Goal: Task Accomplishment & Management: Use online tool/utility

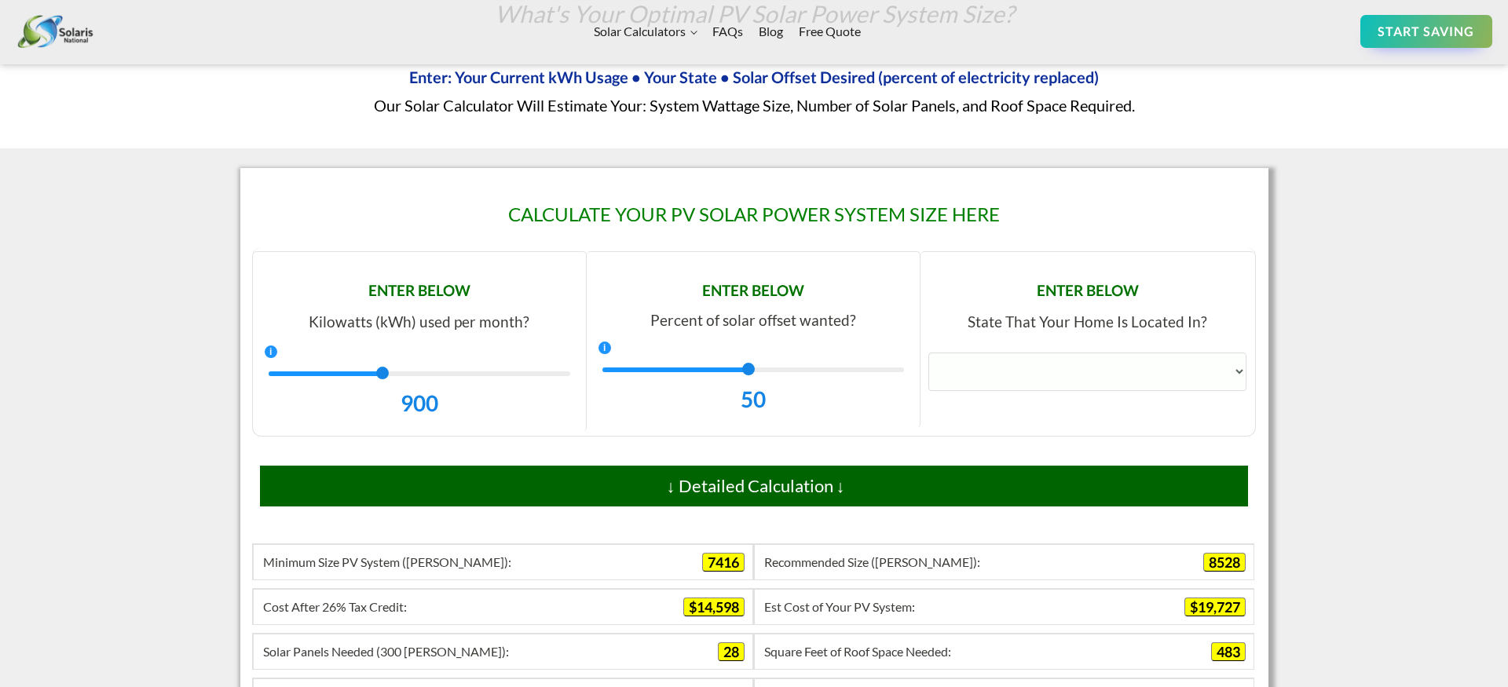
scroll to position [240, 0]
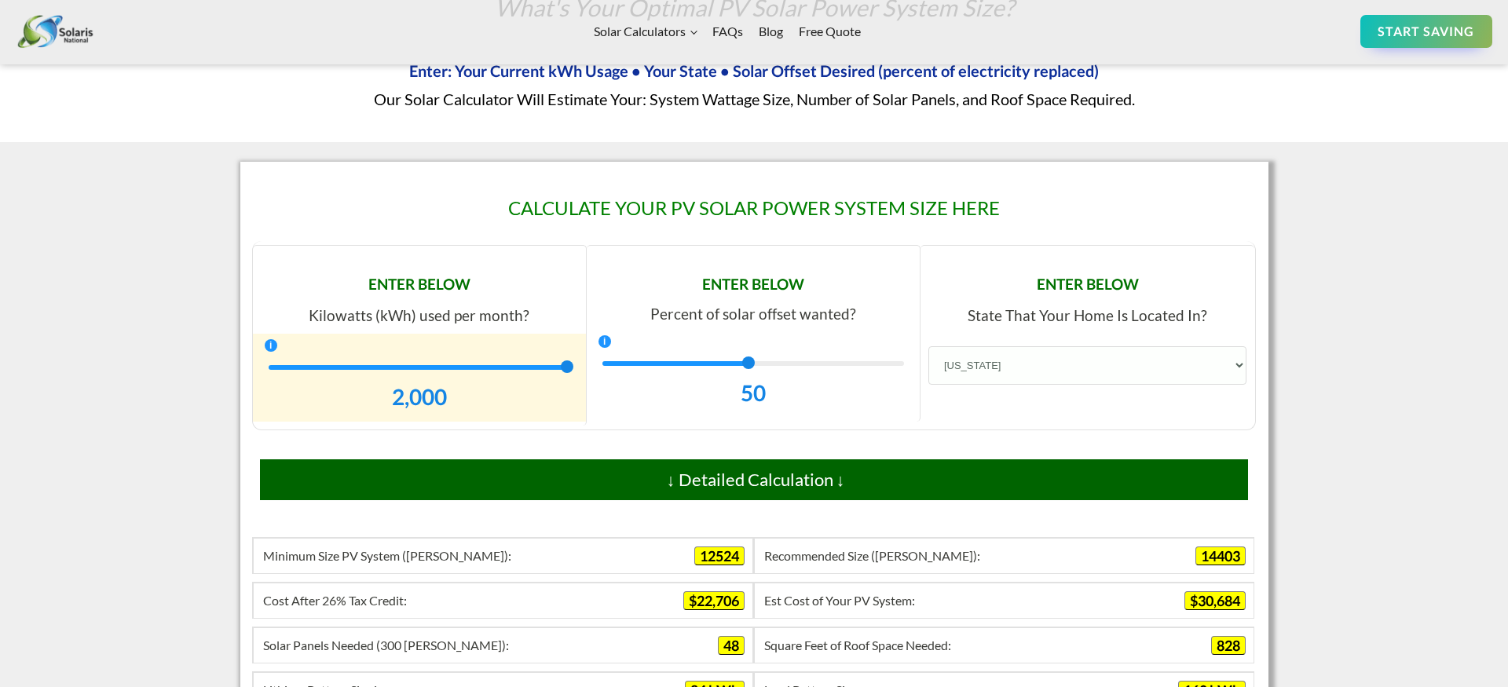
drag, startPoint x: 386, startPoint y: 366, endPoint x: 574, endPoint y: 368, distance: 187.7
click at [574, 368] on div "2,000 2,000" at bounding box center [419, 387] width 317 height 53
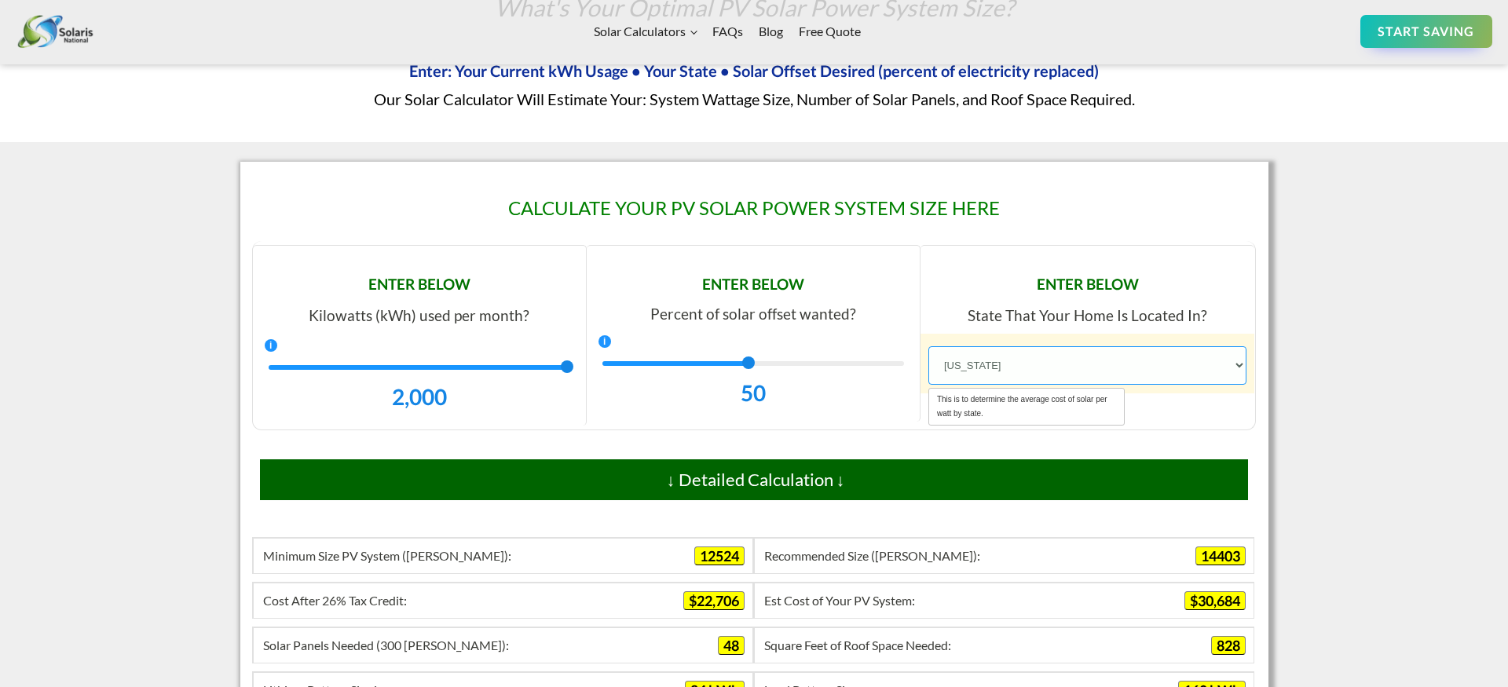
click at [928, 346] on select "[US_STATE] [US_STATE] [US_STATE] [US_STATE] [US_STATE] [US_STATE] [US_STATE] [U…" at bounding box center [1087, 365] width 318 height 38
select select "11.15"
click option "[US_STATE]" at bounding box center [0, 0] width 0 height 0
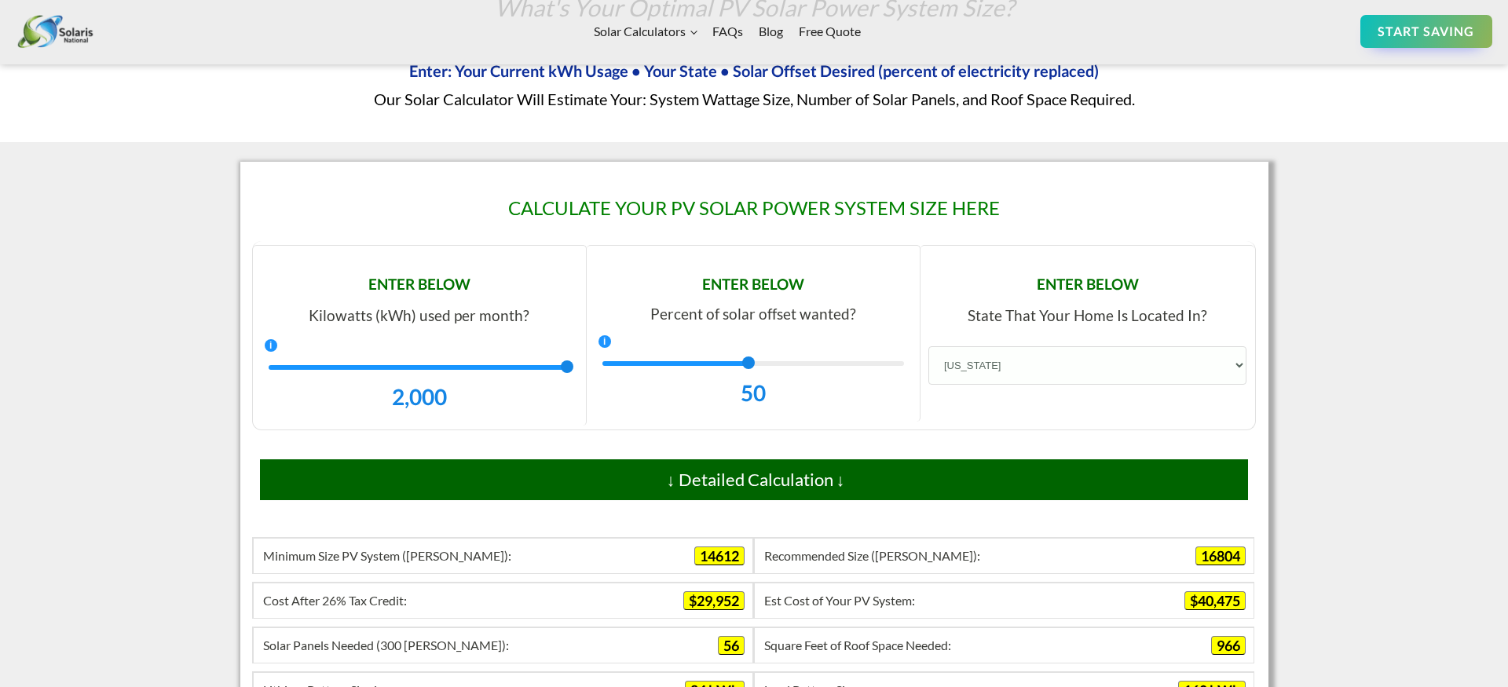
click at [1302, 375] on div "Calculate Your PV Solar Power System Size Here ENTER BELOW Kilowatts (kWh) used…" at bounding box center [754, 670] width 1508 height 1057
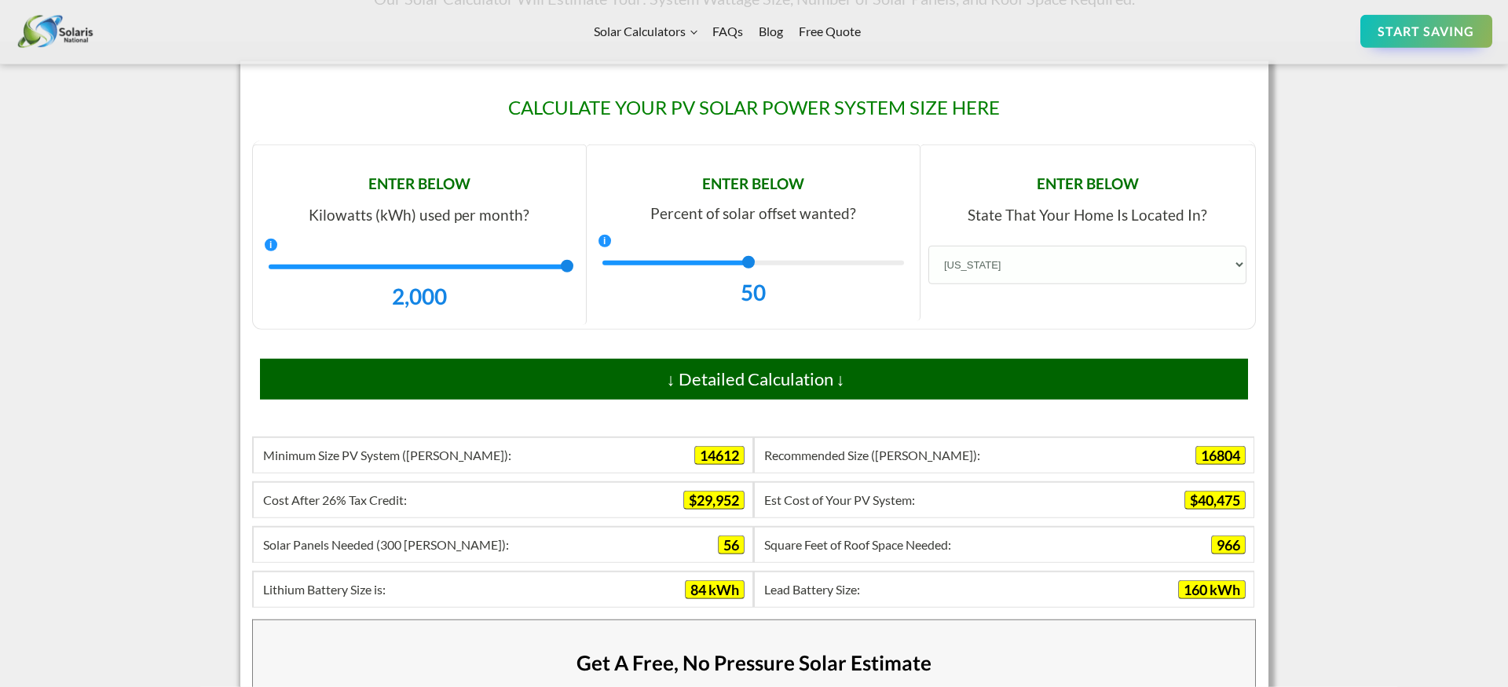
scroll to position [320, 0]
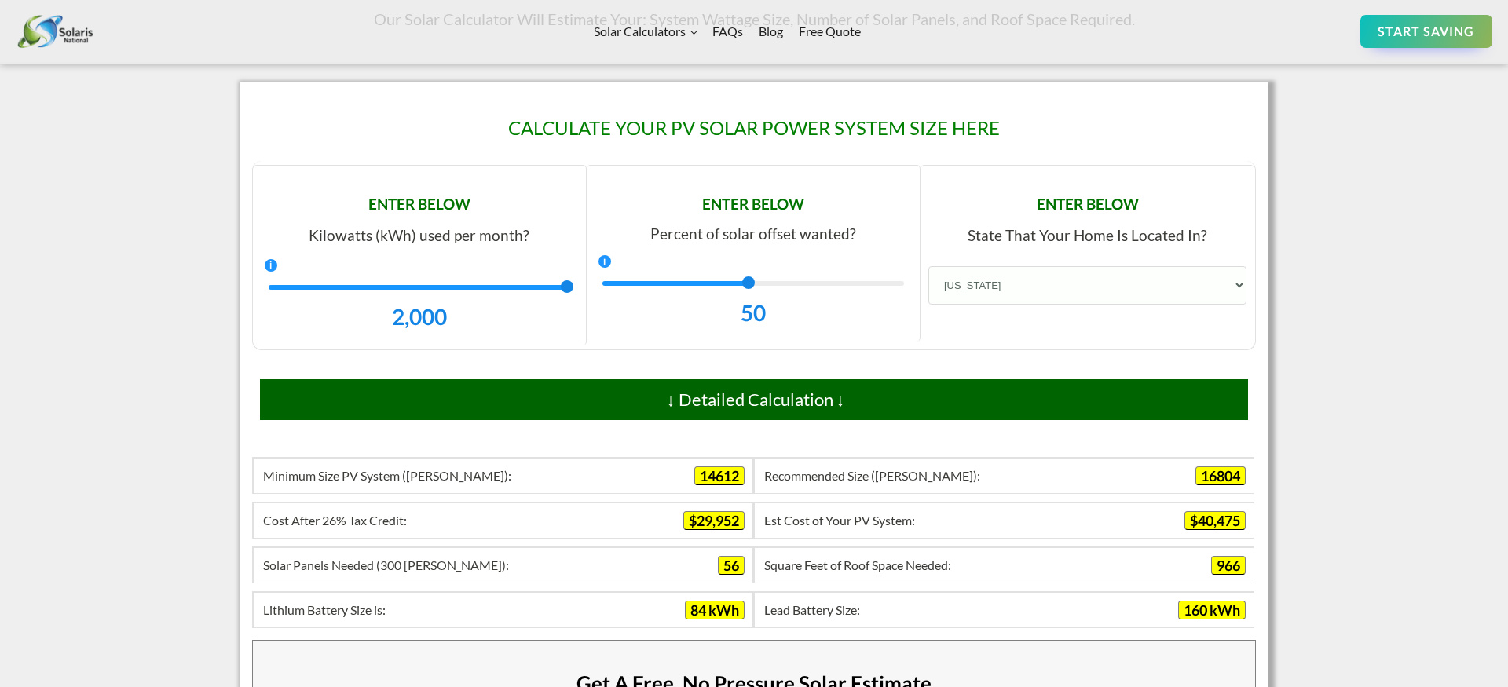
click at [837, 389] on p "↓ Detailed Calculation ↓" at bounding box center [754, 399] width 989 height 41
click at [1352, 542] on div "Calculate Your PV Solar Power System Size Here ENTER BELOW Kilowatts (kWh) used…" at bounding box center [754, 590] width 1508 height 1057
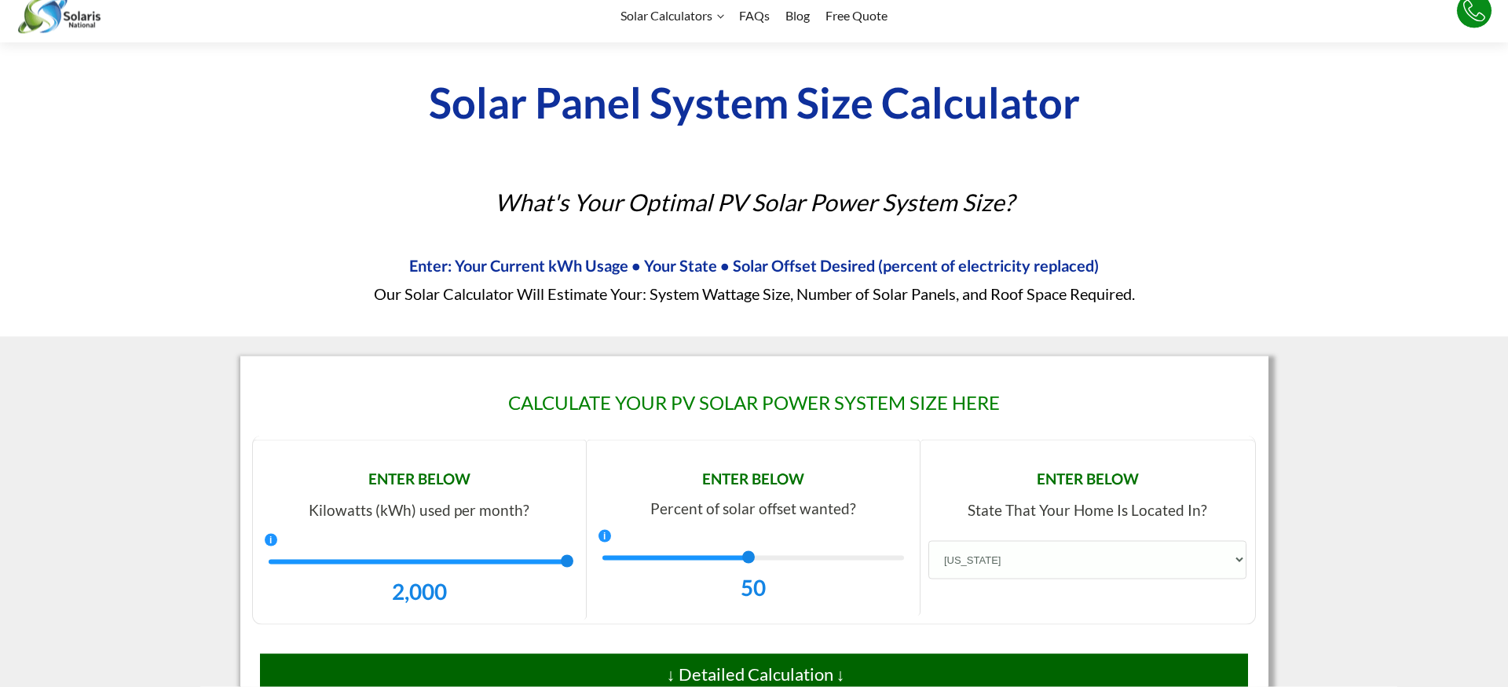
scroll to position [0, 0]
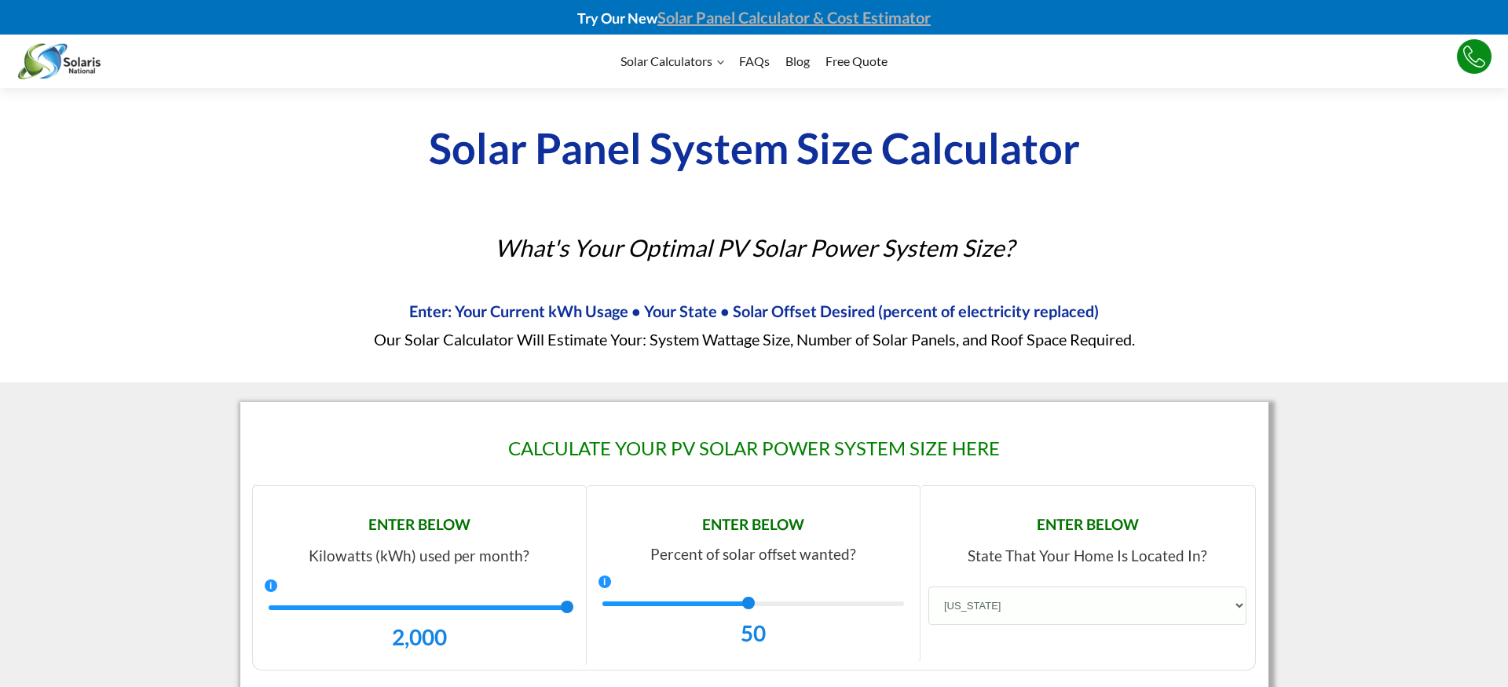
click at [749, 20] on link "Solar Panel Calculator & Cost Estimator" at bounding box center [793, 17] width 273 height 28
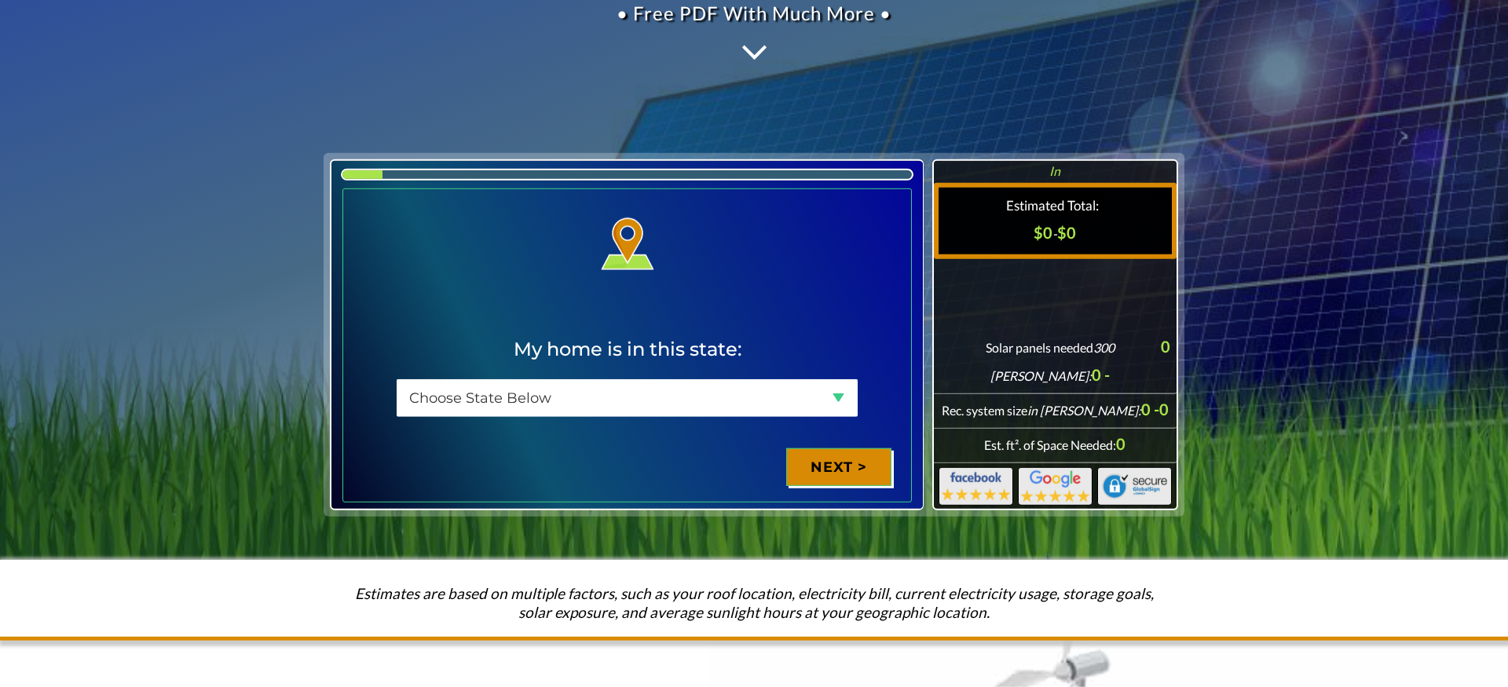
scroll to position [561, 0]
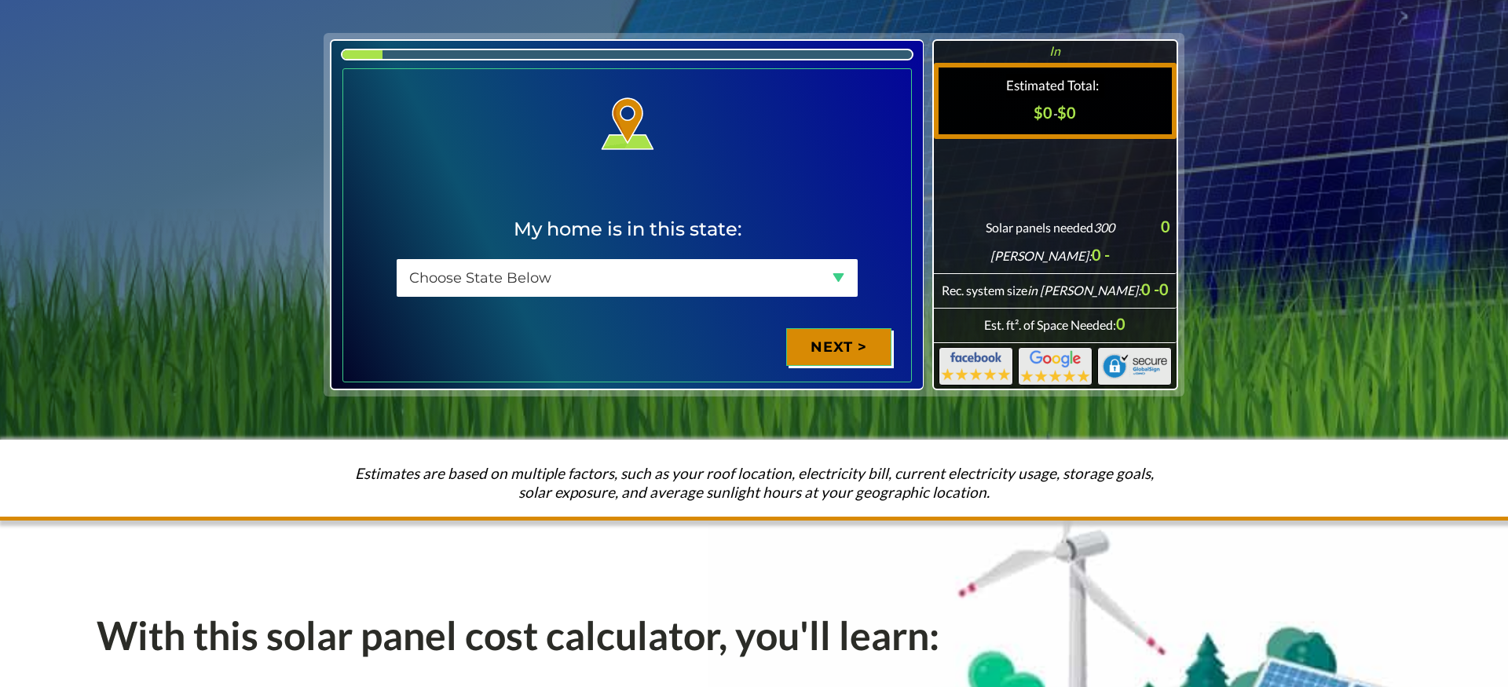
click at [397, 259] on select "Choose State Below Alabama Alaska Arizona Arkansas California Colorado Connecti…" at bounding box center [628, 278] width 462 height 38
select select "[US_STATE]"
click option "[US_STATE]" at bounding box center [0, 0] width 0 height 0
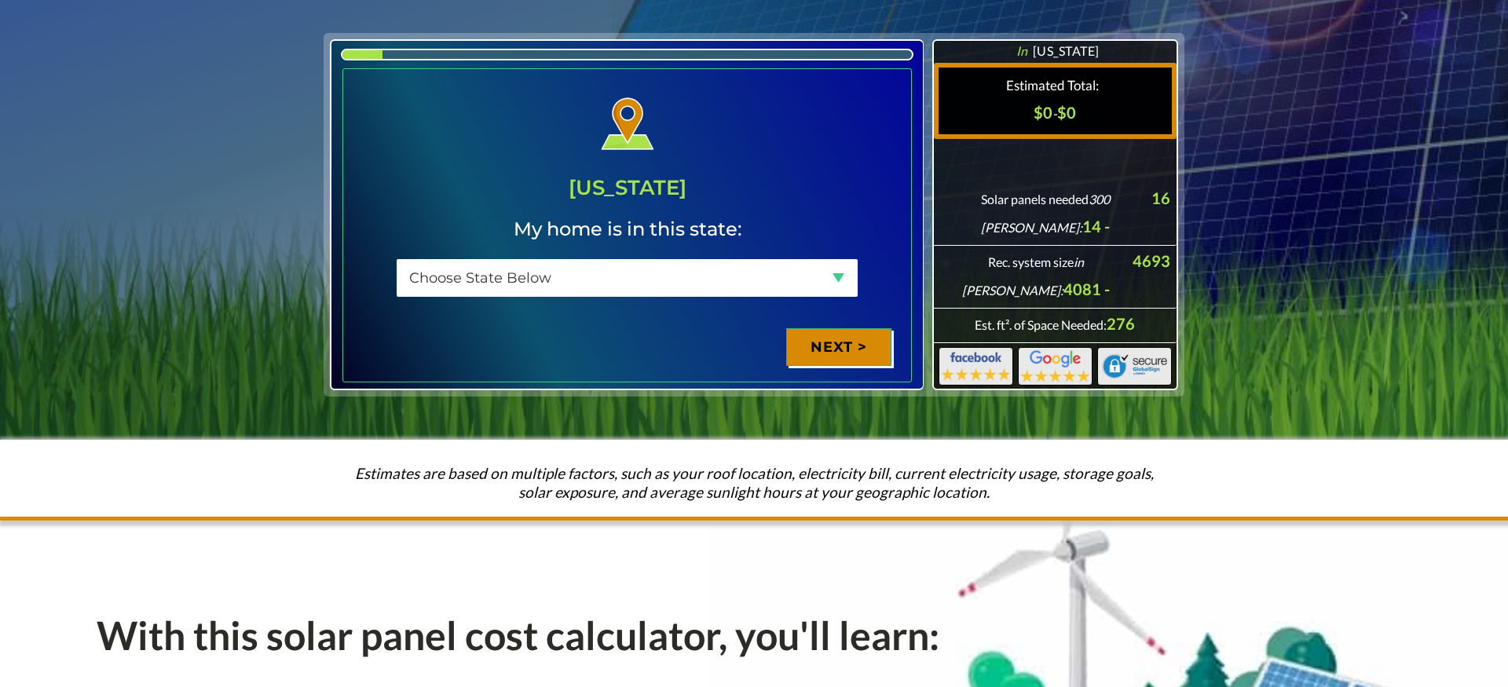
click at [857, 349] on div "Next >" at bounding box center [838, 347] width 105 height 38
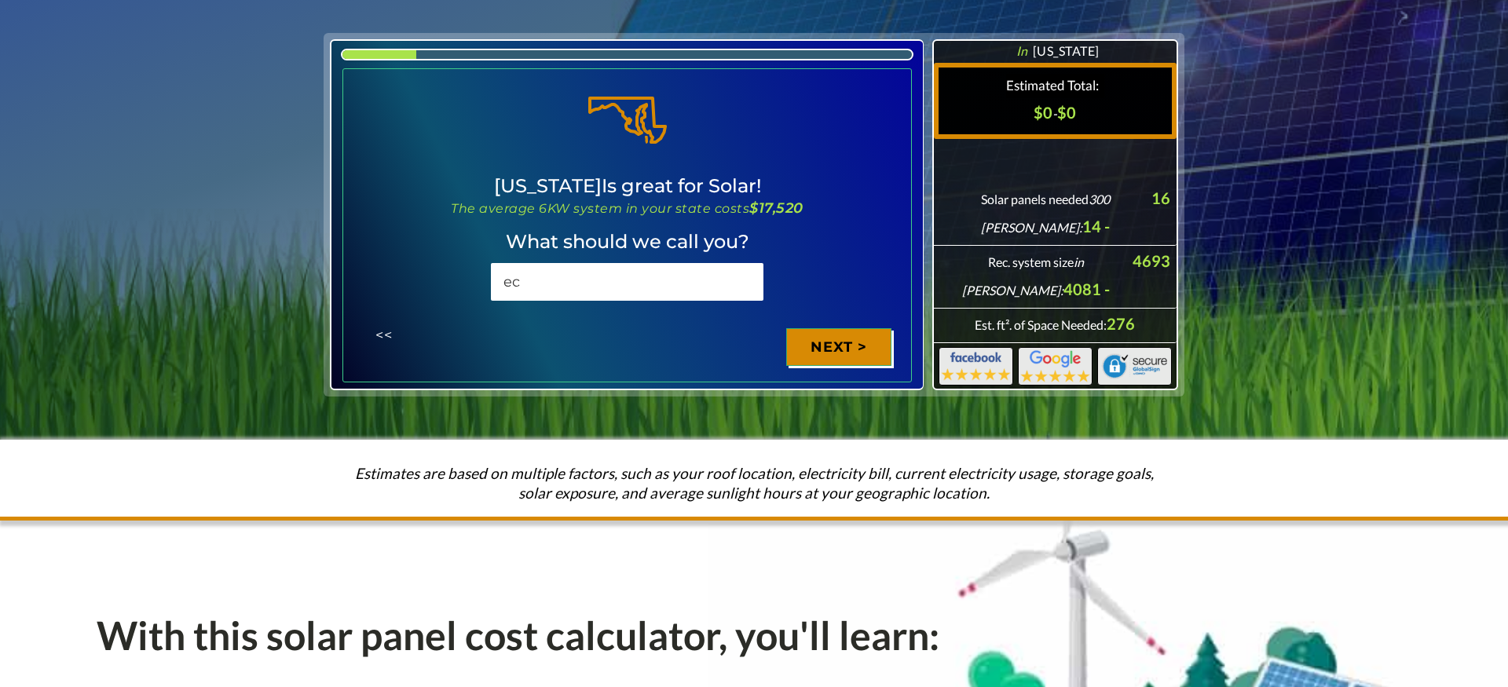
type input "ec"
click at [818, 346] on div "Next >" at bounding box center [838, 347] width 105 height 38
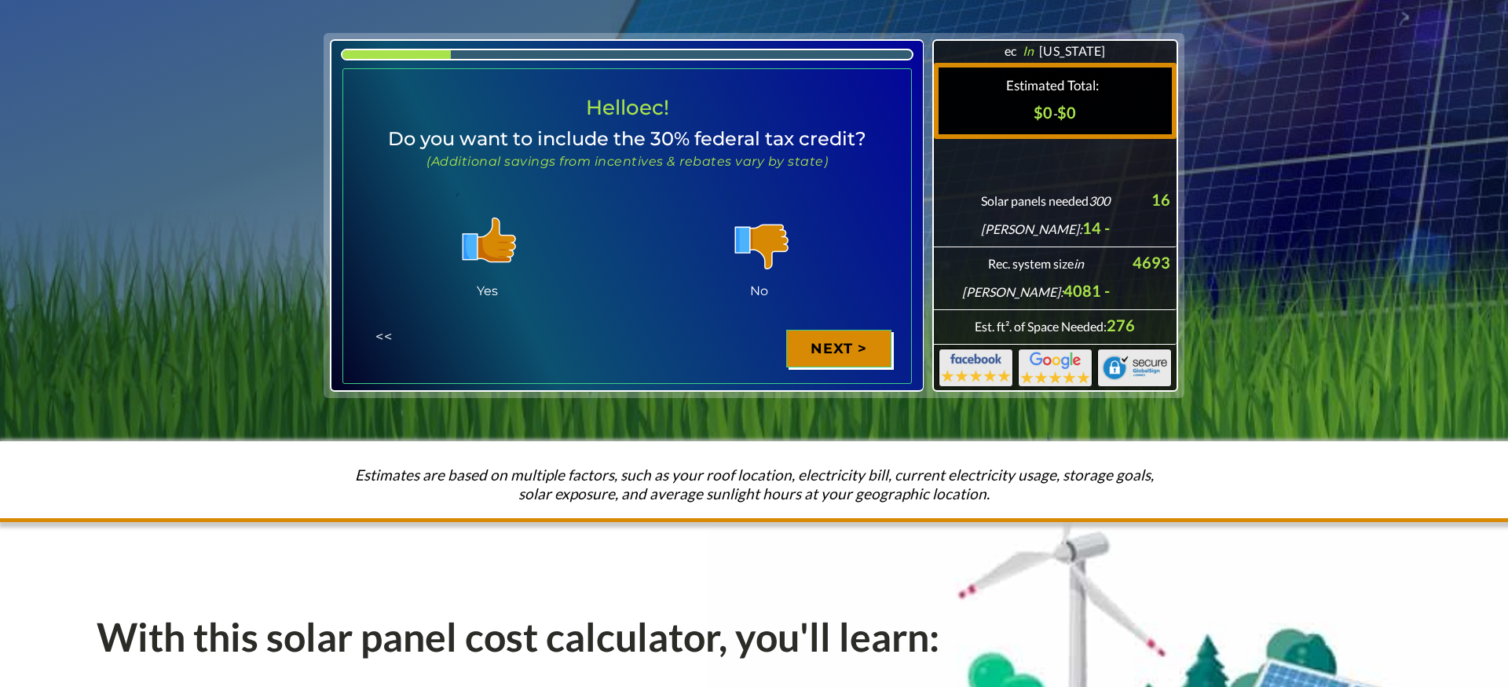
click at [496, 239] on img at bounding box center [487, 243] width 79 height 79
click at [0, 0] on input "Yes" at bounding box center [0, 0] width 0 height 0
click at [843, 360] on div "Next >" at bounding box center [838, 349] width 105 height 38
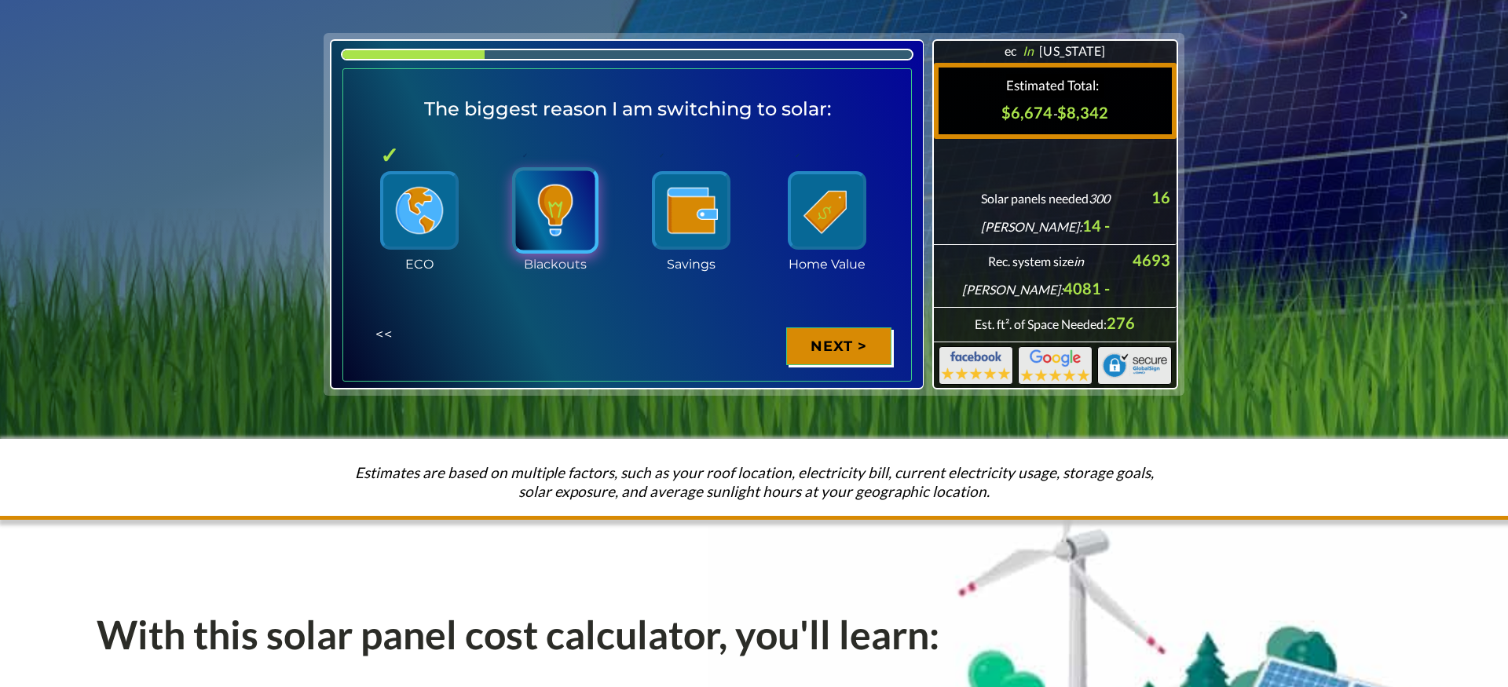
click at [545, 217] on img at bounding box center [555, 210] width 86 height 86
click at [0, 0] on input "Blackouts" at bounding box center [0, 0] width 0 height 0
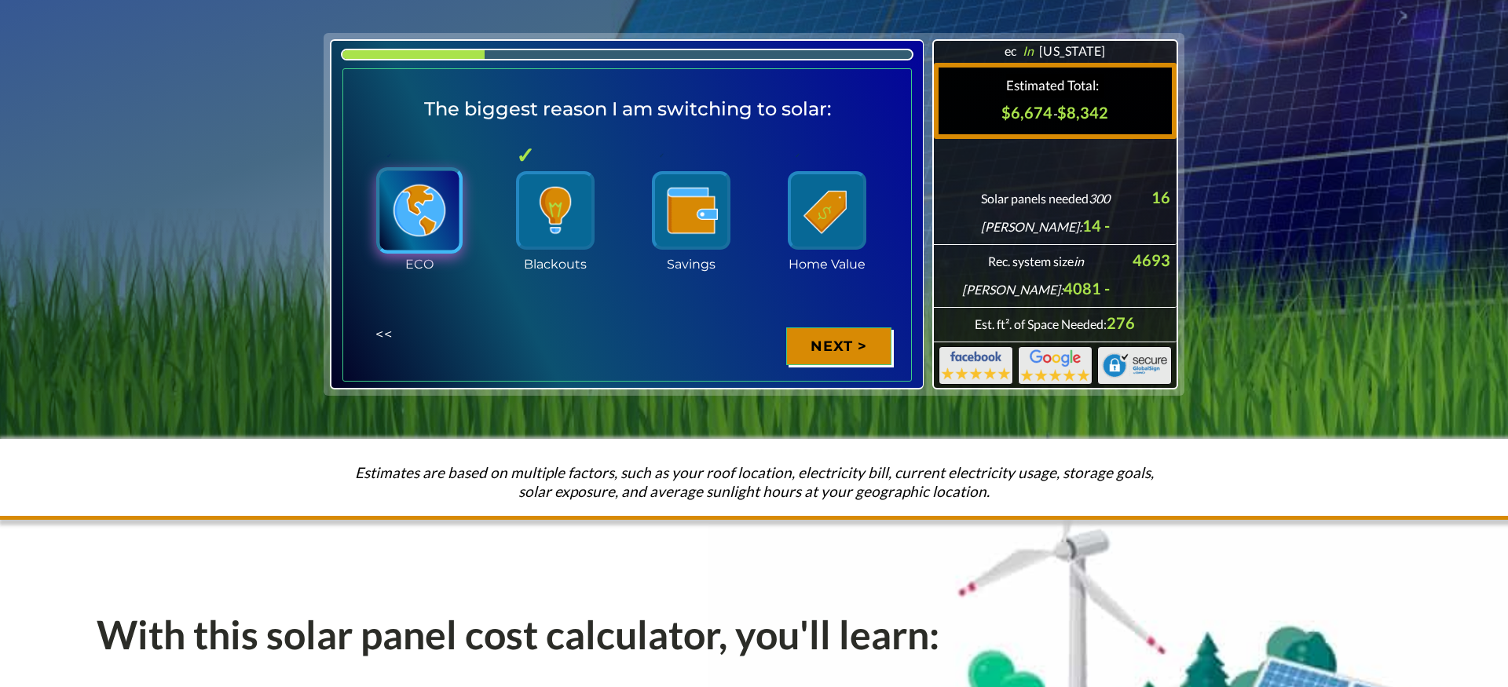
click at [406, 211] on img at bounding box center [419, 210] width 86 height 86
click at [0, 0] on input "ECO" at bounding box center [0, 0] width 0 height 0
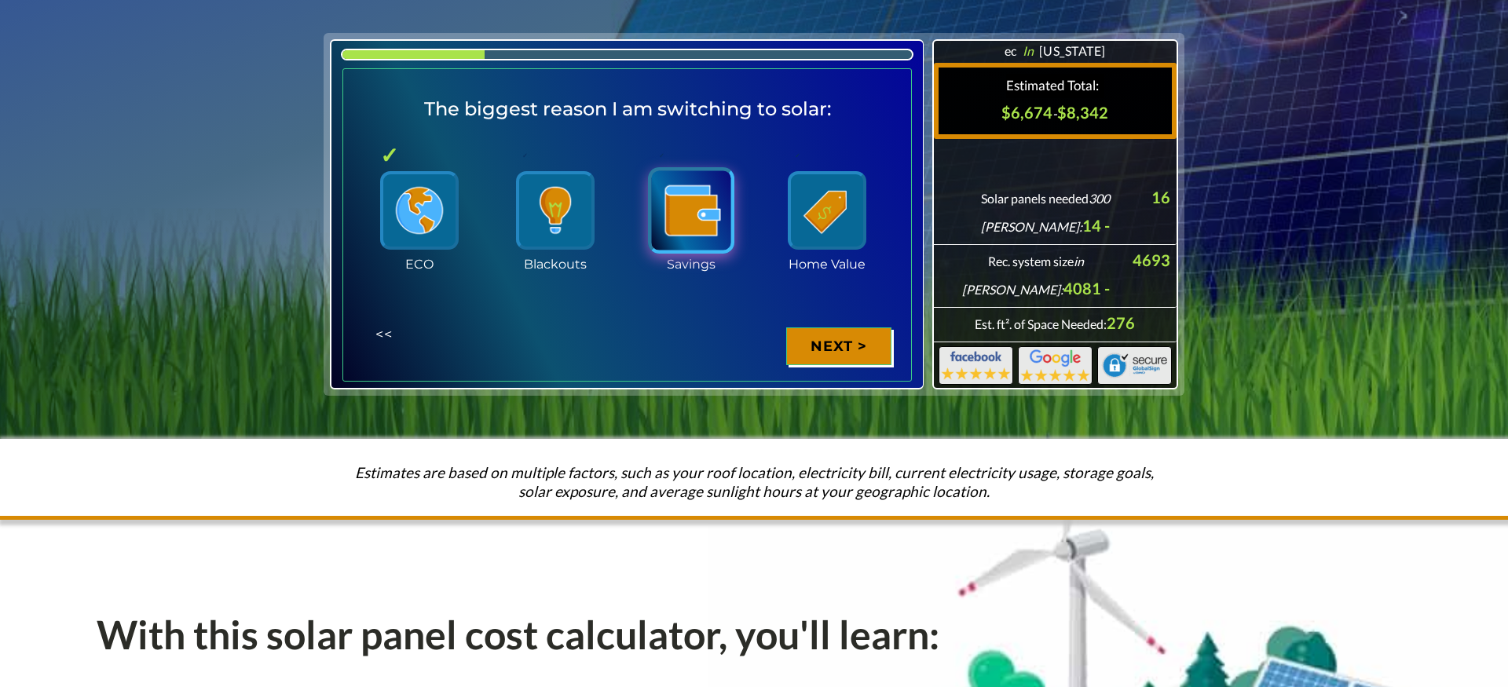
click at [708, 196] on img at bounding box center [691, 210] width 86 height 86
click at [0, 0] on input "Savings" at bounding box center [0, 0] width 0 height 0
click at [842, 336] on div "Next >" at bounding box center [838, 346] width 105 height 38
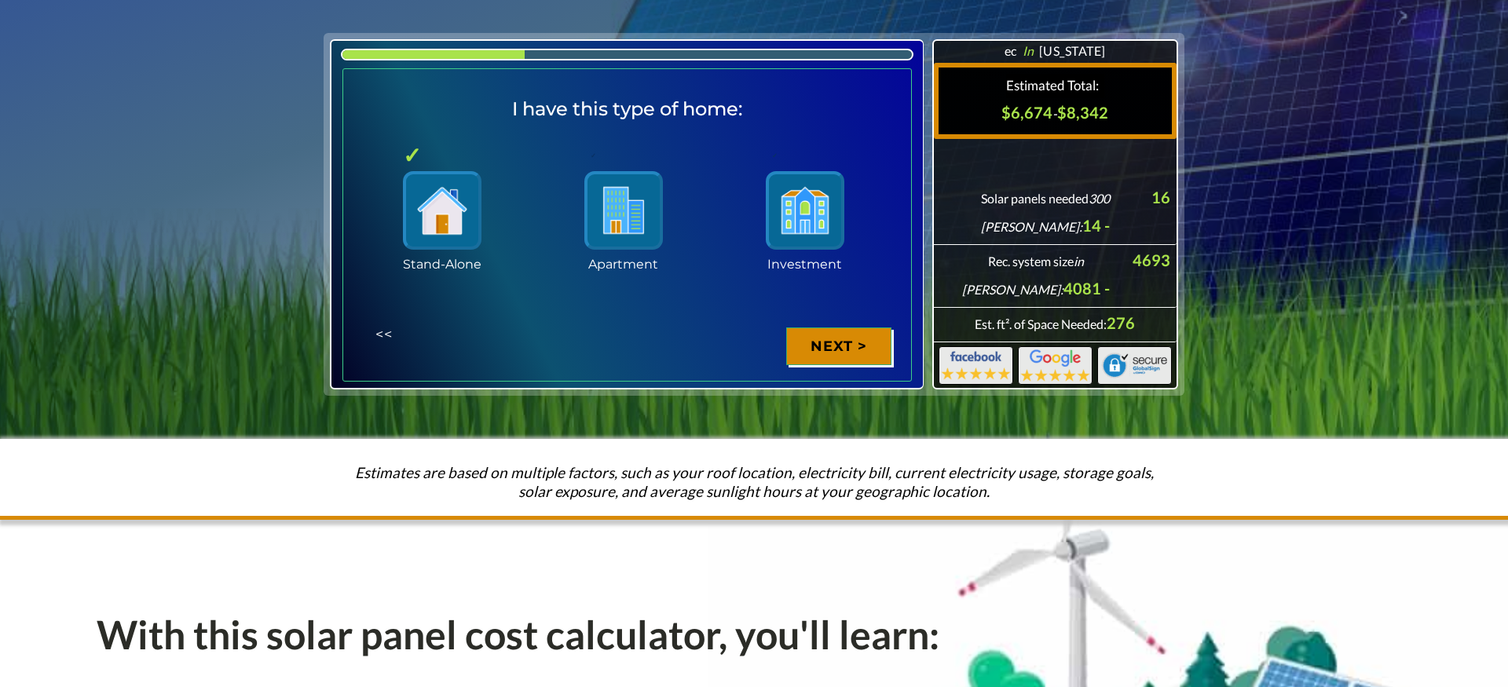
click at [841, 336] on div "Next >" at bounding box center [838, 346] width 105 height 38
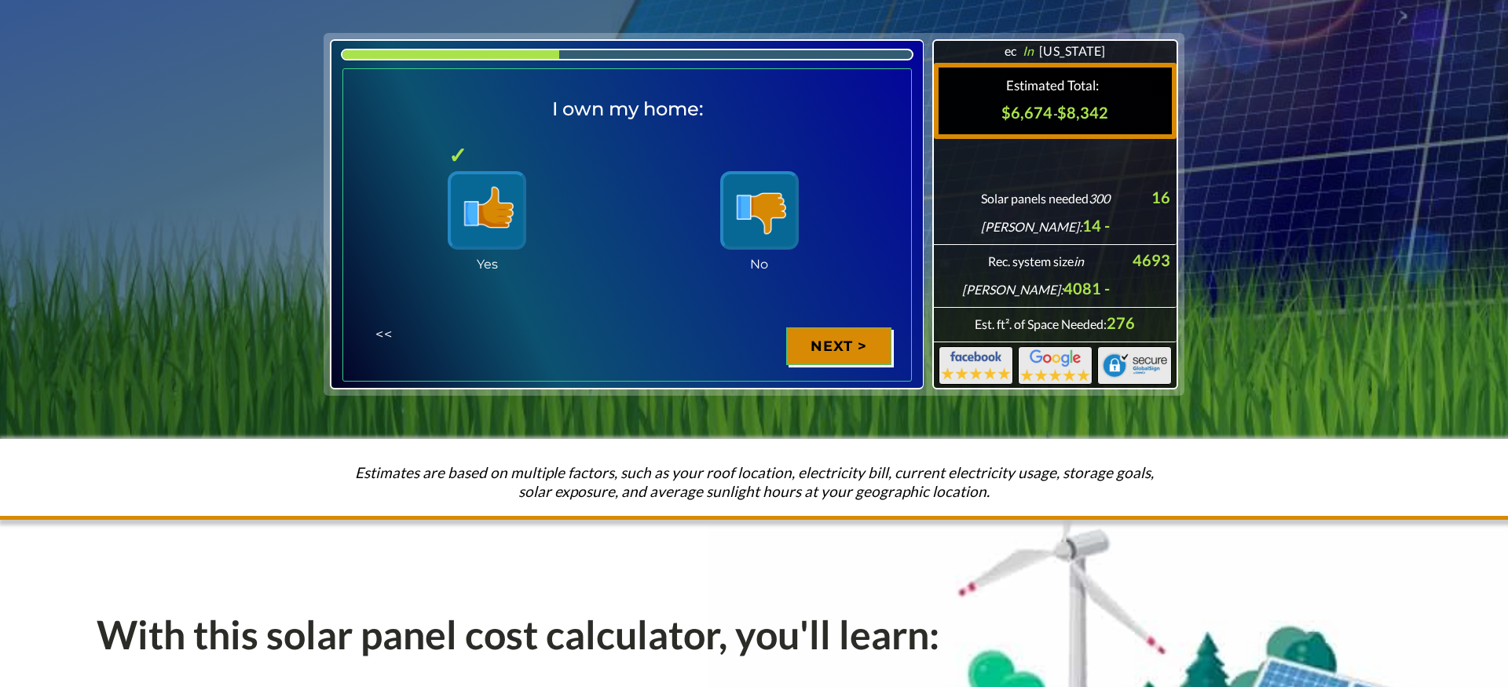
click at [841, 336] on div "Next >" at bounding box center [838, 346] width 105 height 38
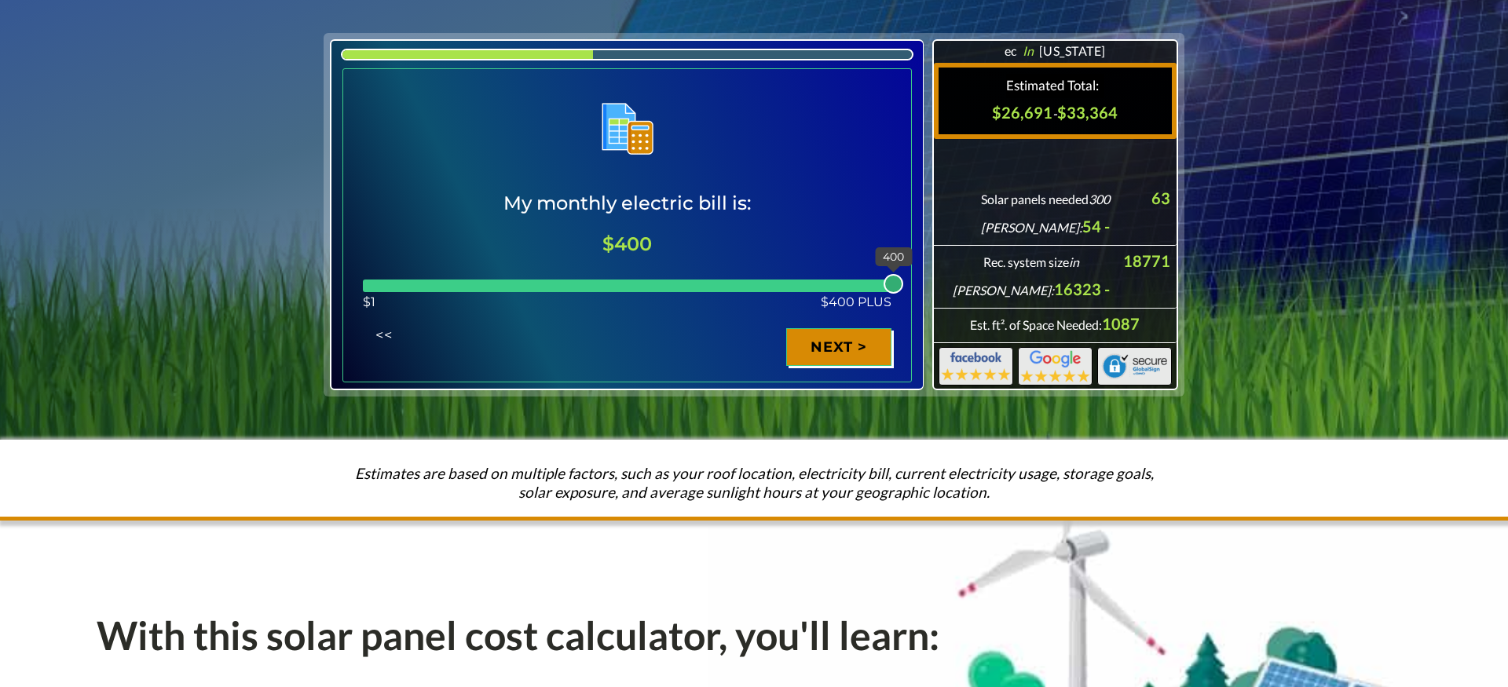
drag, startPoint x: 495, startPoint y: 286, endPoint x: 893, endPoint y: 283, distance: 398.1
click at [893, 283] on span "400" at bounding box center [893, 284] width 20 height 20
click at [847, 341] on div "Next >" at bounding box center [838, 347] width 105 height 38
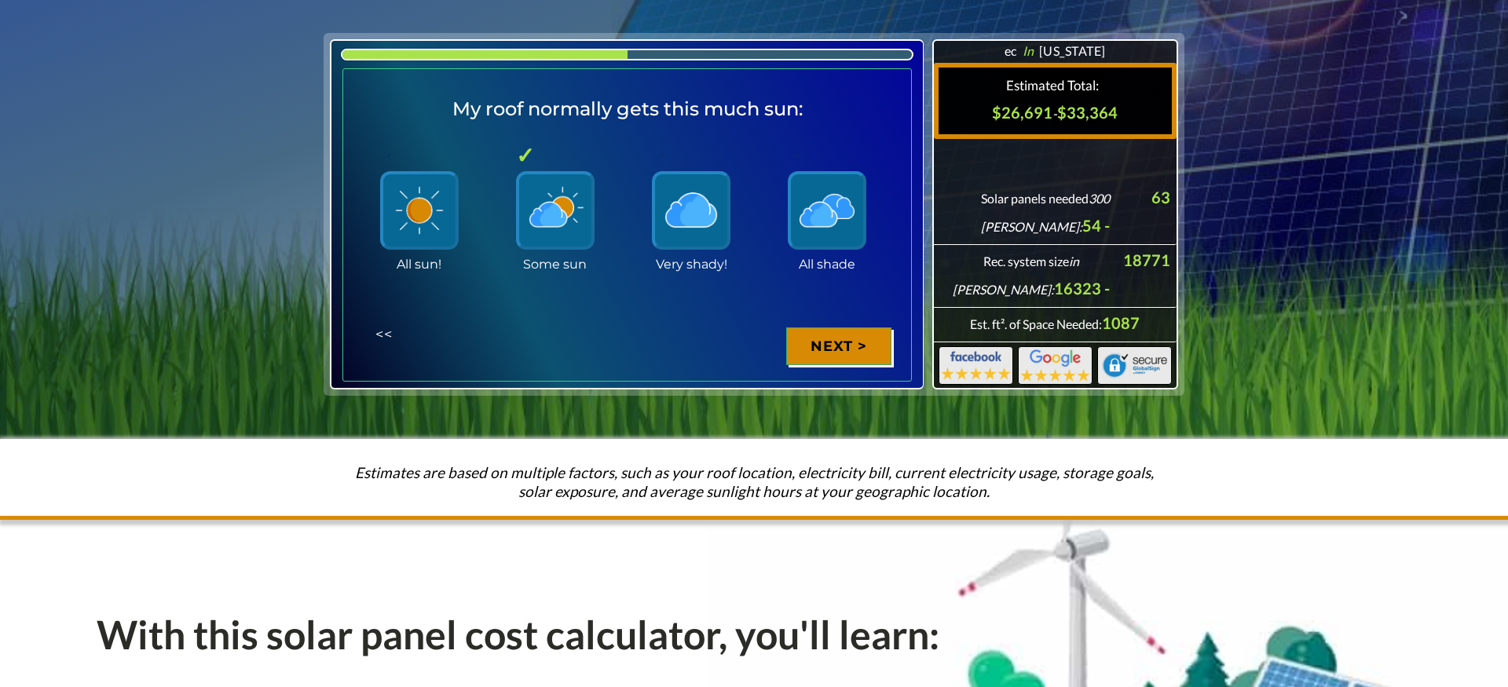
click at [841, 335] on div "Next >" at bounding box center [838, 346] width 105 height 38
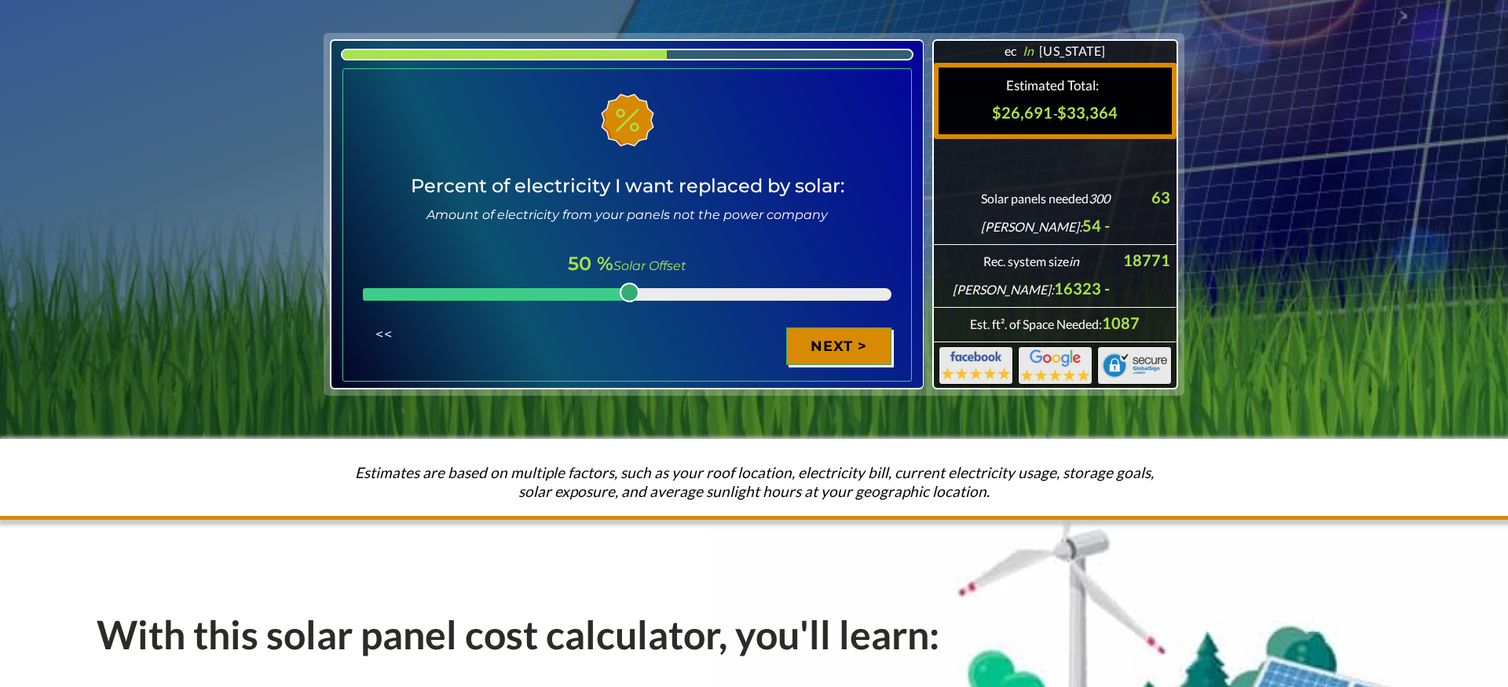
click at [828, 347] on div "Next >" at bounding box center [838, 346] width 105 height 38
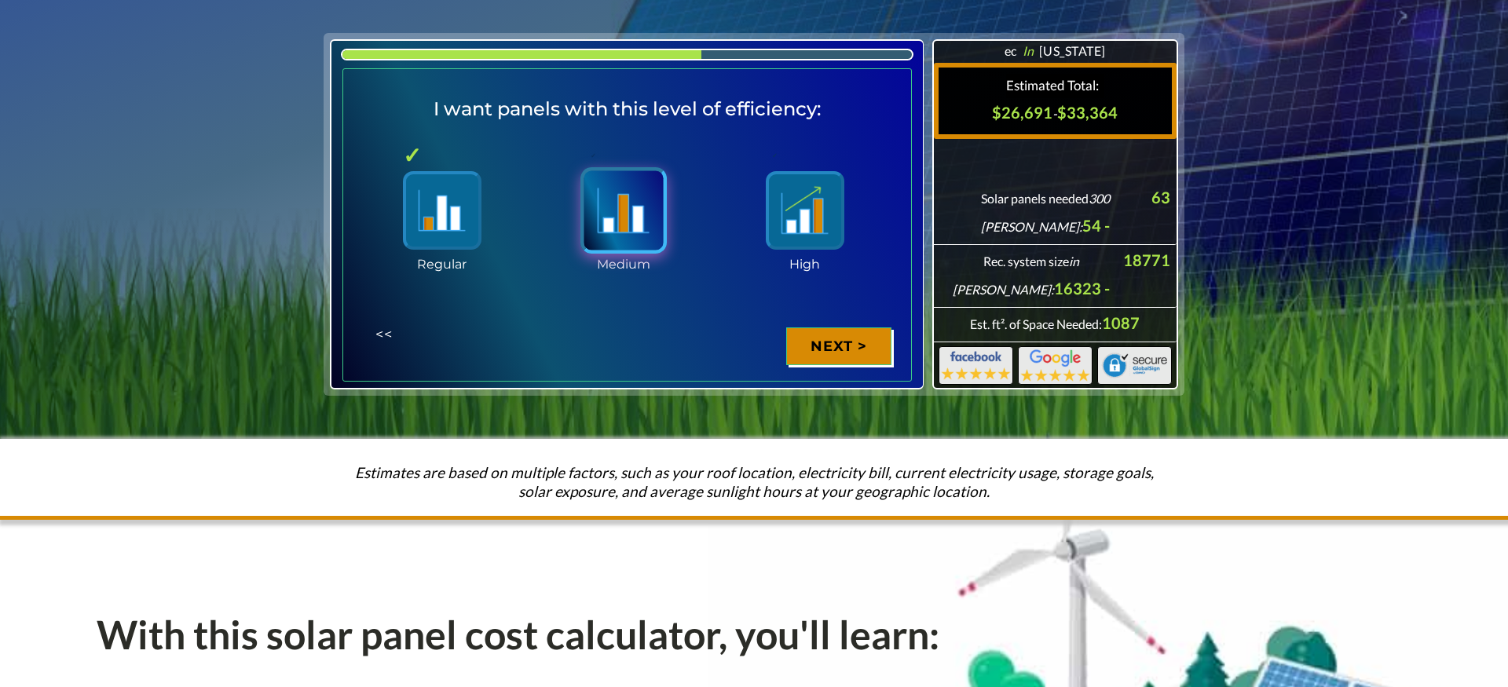
click at [623, 214] on img at bounding box center [623, 210] width 86 height 86
click at [0, 0] on input "Medium" at bounding box center [0, 0] width 0 height 0
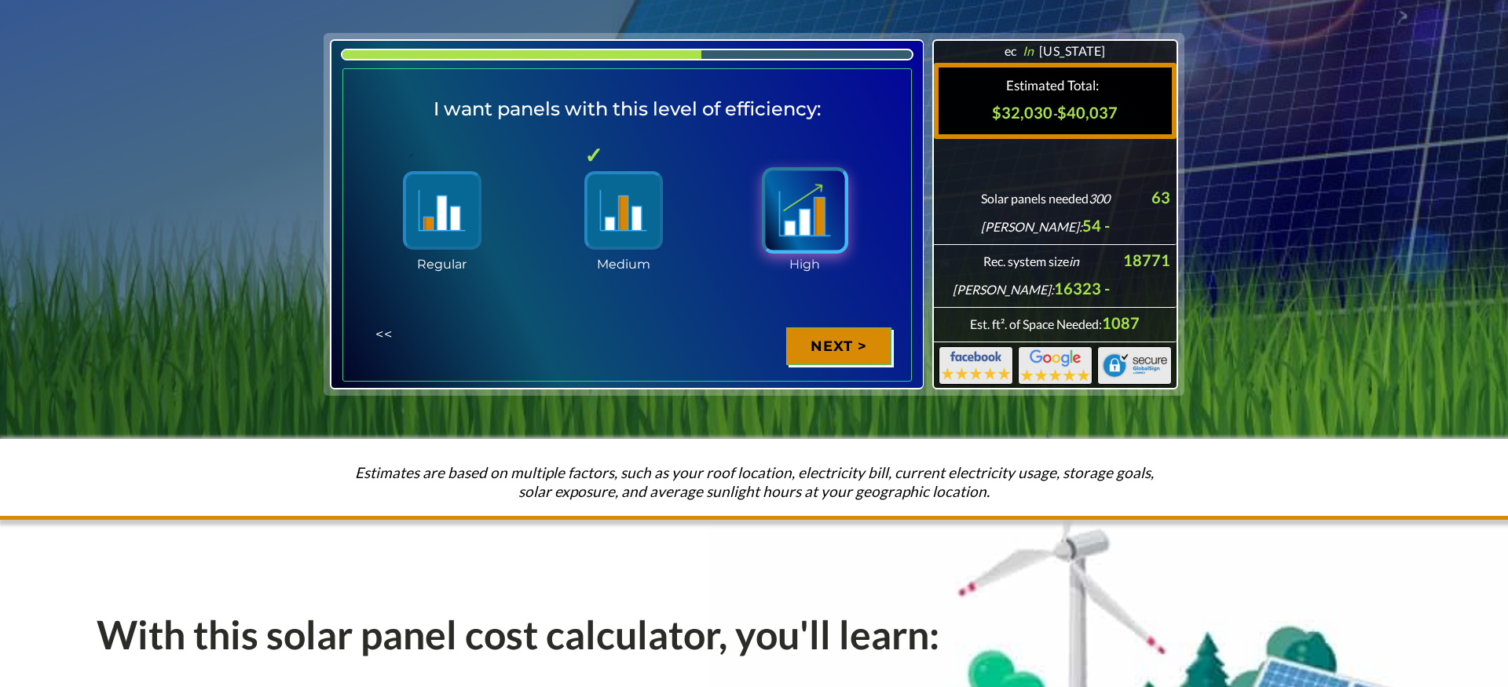
click at [825, 214] on img at bounding box center [805, 210] width 86 height 86
click at [0, 0] on input "High" at bounding box center [0, 0] width 0 height 0
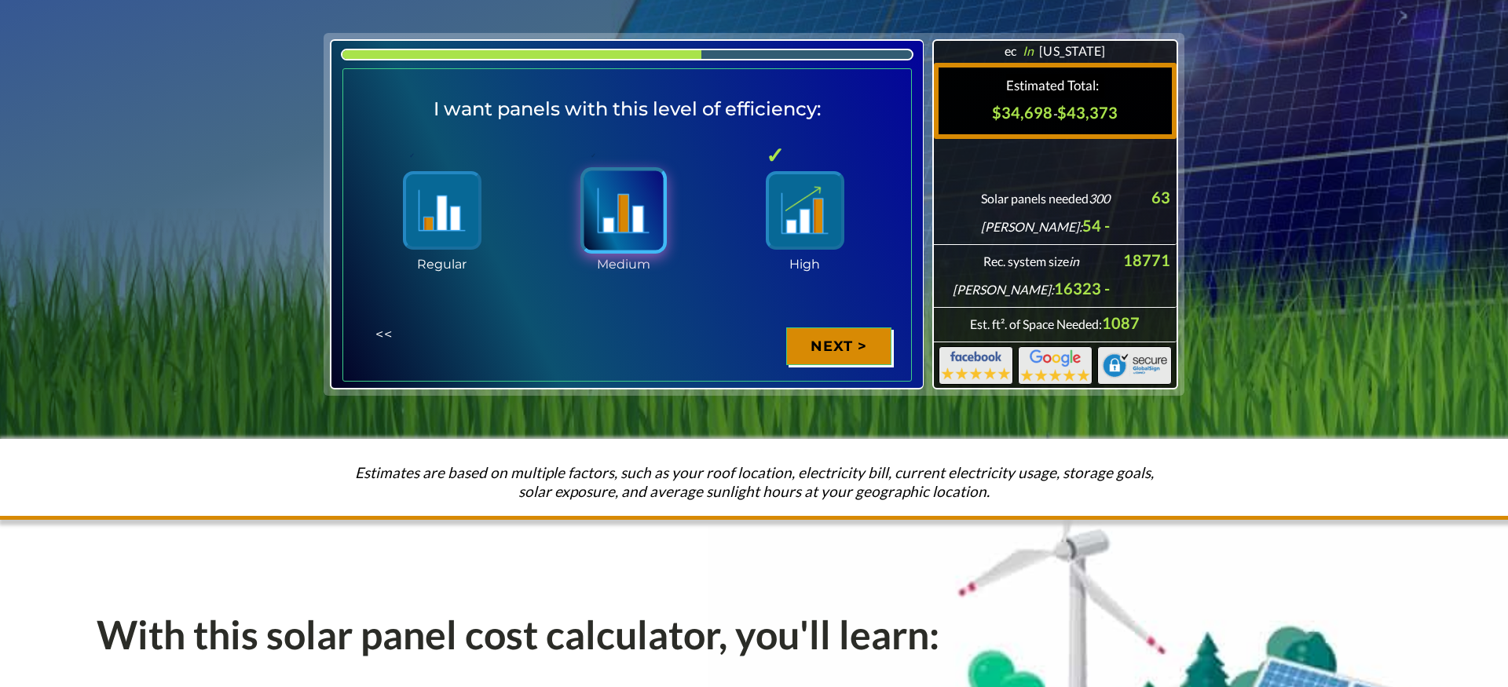
click at [623, 202] on img at bounding box center [623, 210] width 86 height 86
click at [0, 0] on input "Medium" at bounding box center [0, 0] width 0 height 0
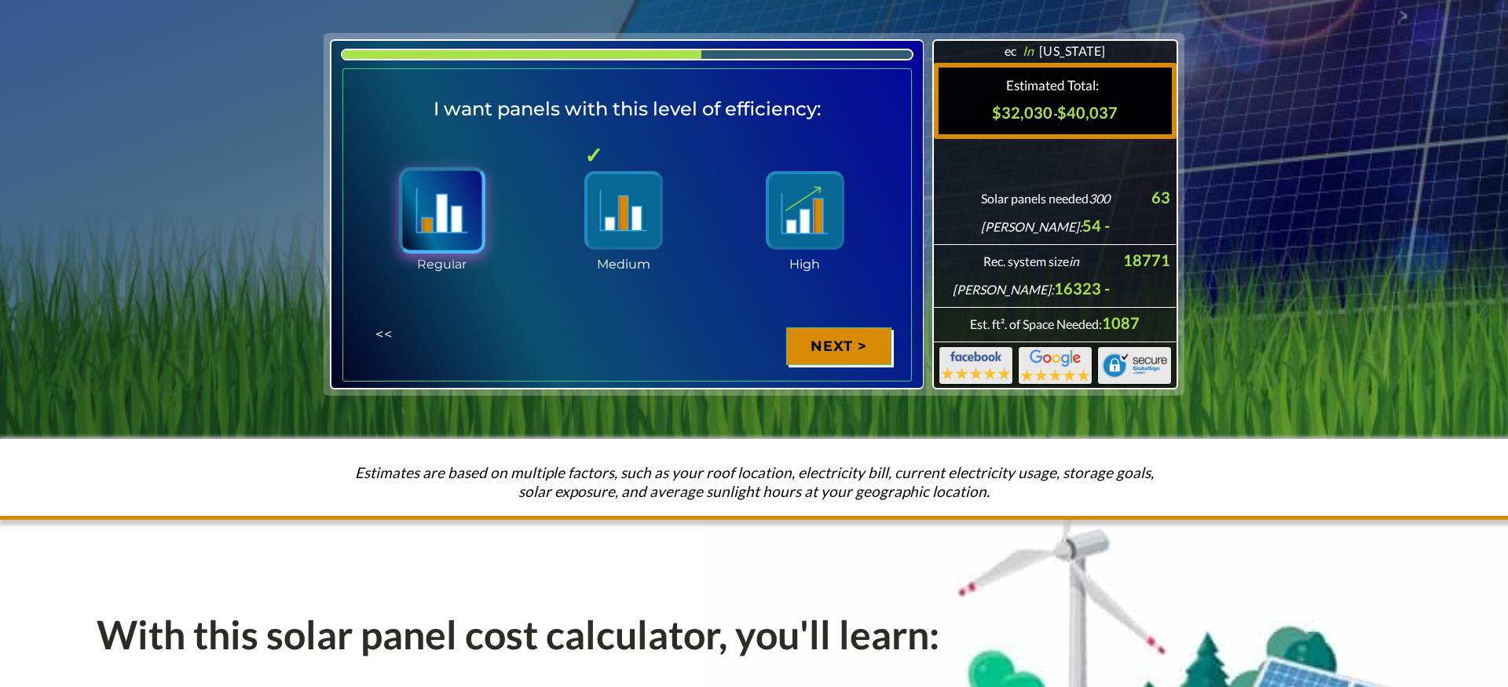
click at [451, 208] on img at bounding box center [442, 210] width 86 height 86
click at [0, 0] on input "Regular" at bounding box center [0, 0] width 0 height 0
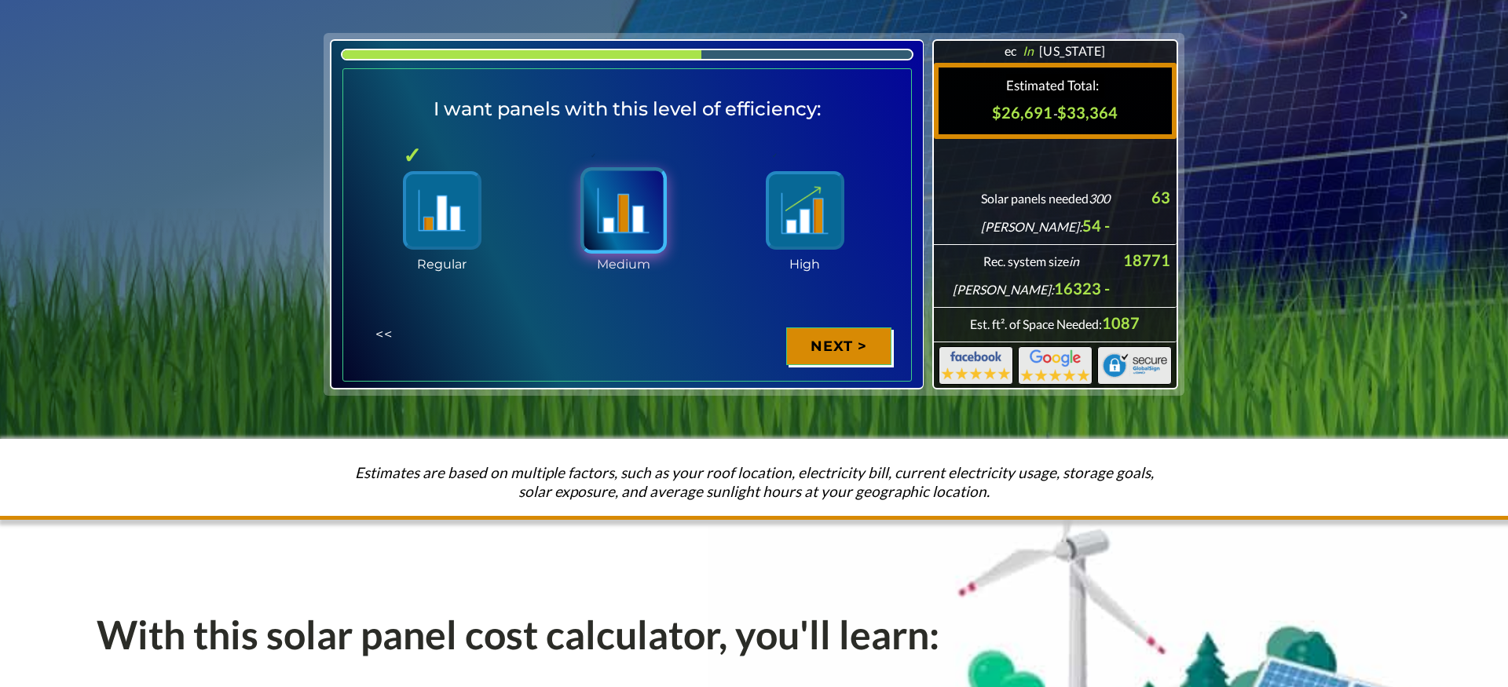
click at [609, 215] on img at bounding box center [623, 210] width 86 height 86
click at [624, 213] on img at bounding box center [623, 210] width 86 height 86
click at [0, 0] on input "Medium" at bounding box center [0, 0] width 0 height 0
click at [493, 218] on div "Regular Medium High" at bounding box center [627, 208] width 544 height 133
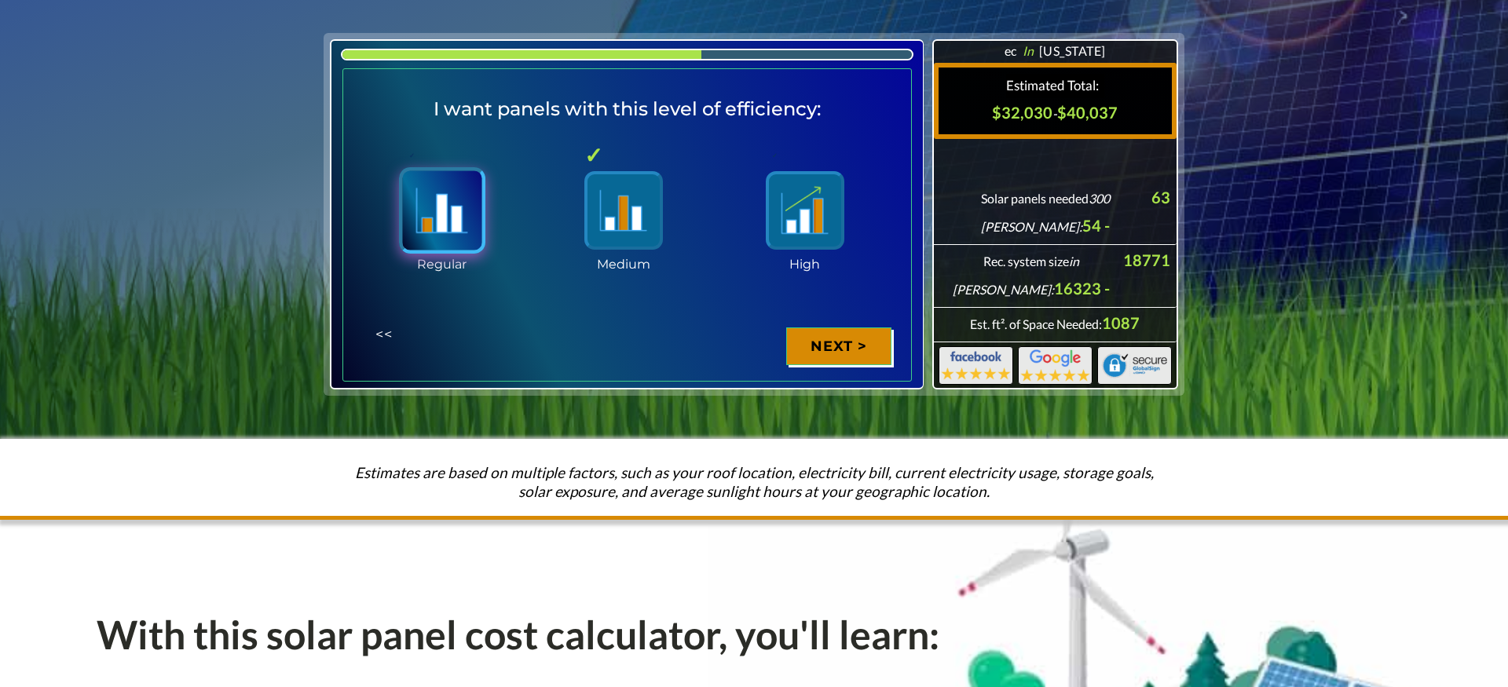
click at [455, 216] on img at bounding box center [442, 210] width 86 height 86
click at [0, 0] on input "Regular" at bounding box center [0, 0] width 0 height 0
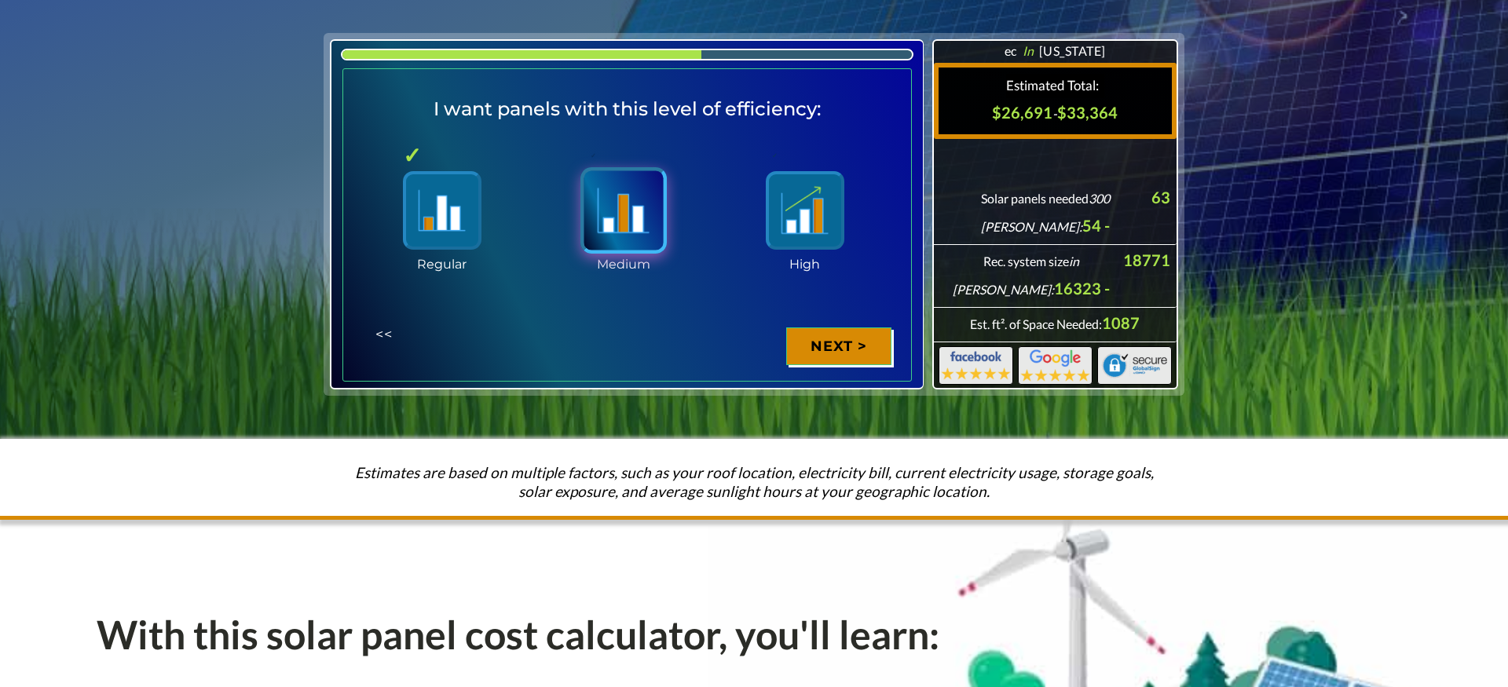
click at [646, 218] on img at bounding box center [623, 210] width 86 height 86
click at [0, 0] on input "Medium" at bounding box center [0, 0] width 0 height 0
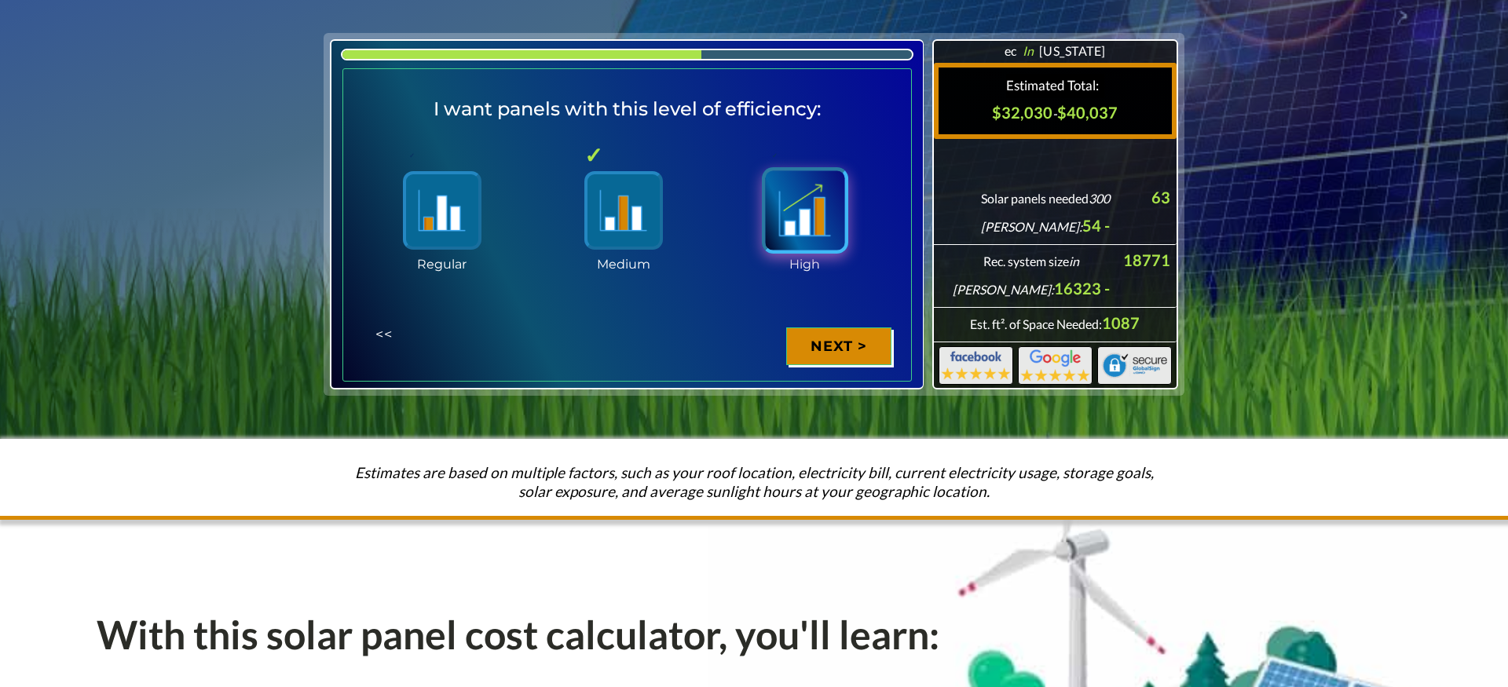
click at [804, 210] on img at bounding box center [805, 210] width 86 height 86
click at [0, 0] on input "High" at bounding box center [0, 0] width 0 height 0
click at [828, 360] on div "Next >" at bounding box center [838, 346] width 105 height 38
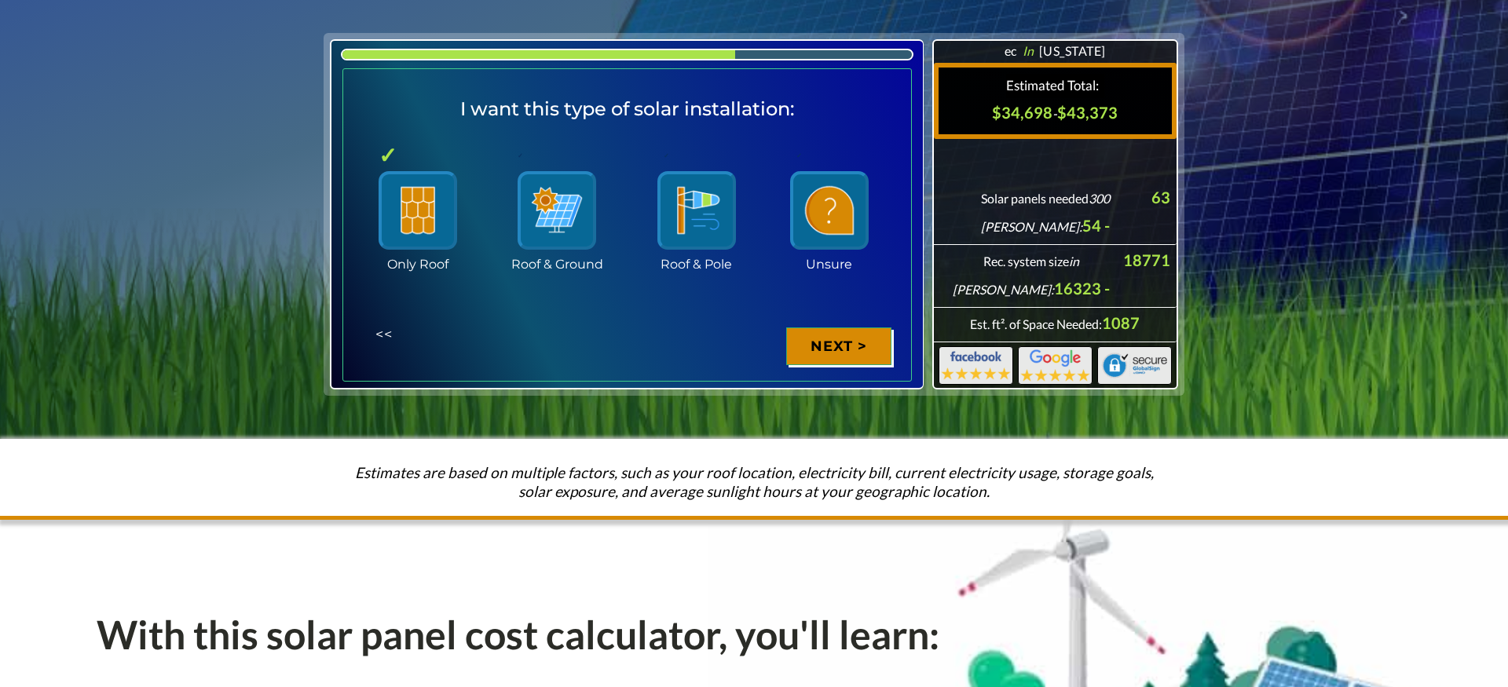
click at [828, 348] on div "Next >" at bounding box center [838, 346] width 105 height 38
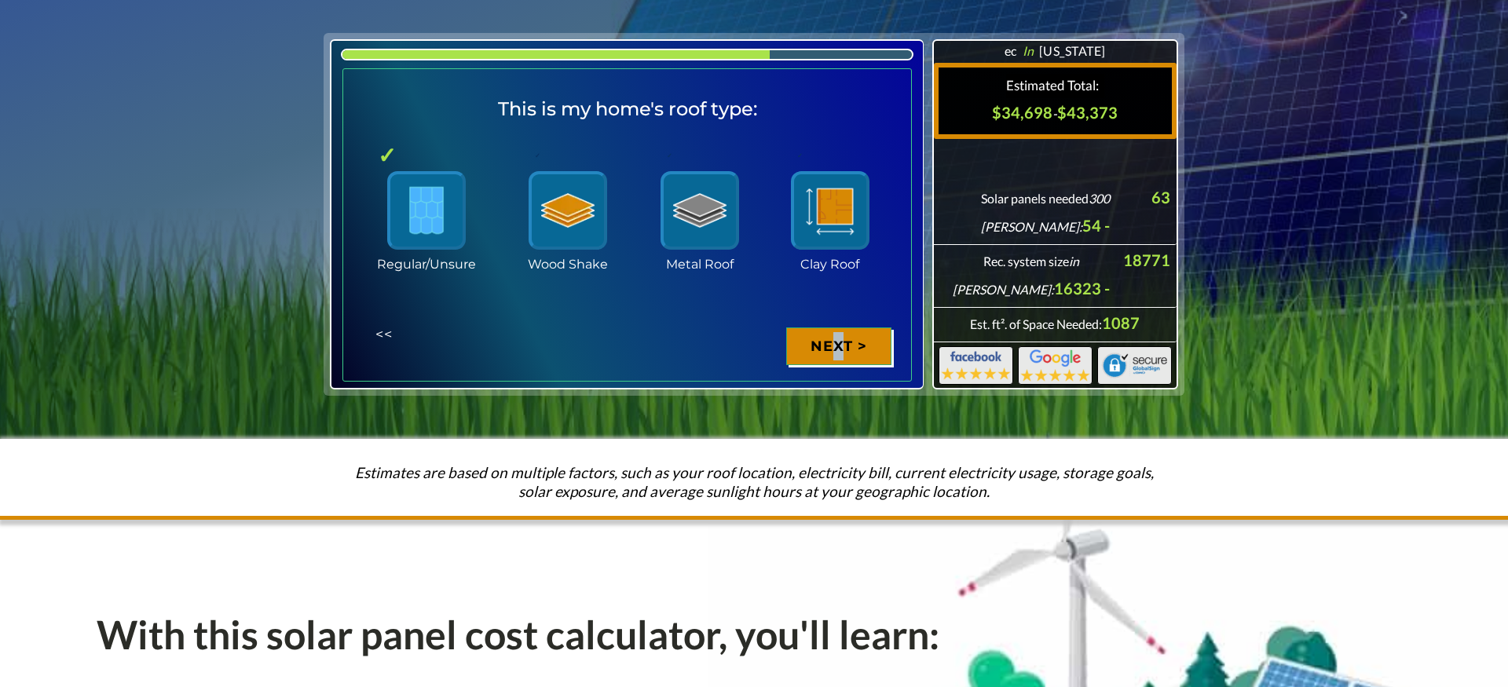
click at [836, 339] on div "Next >" at bounding box center [838, 346] width 105 height 38
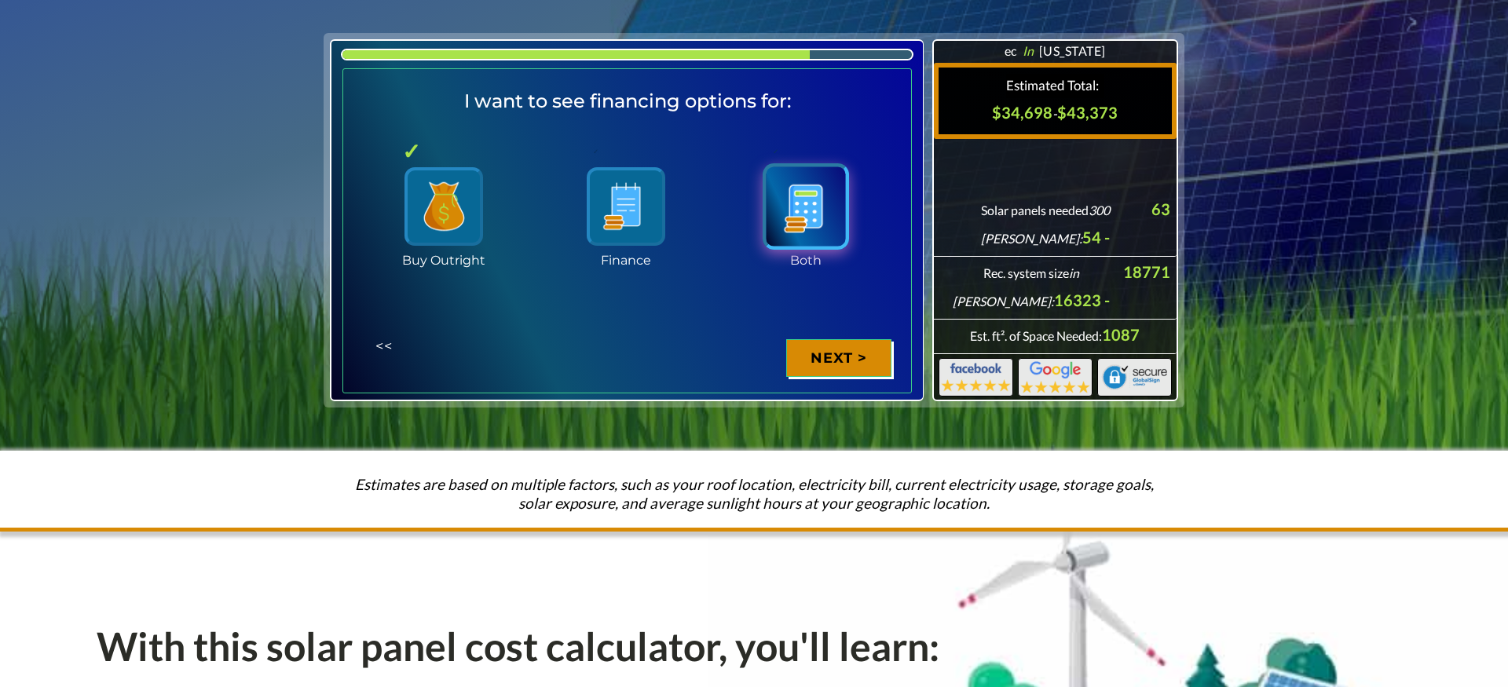
click at [826, 185] on img at bounding box center [806, 206] width 86 height 86
click at [0, 0] on input "Both" at bounding box center [0, 0] width 0 height 0
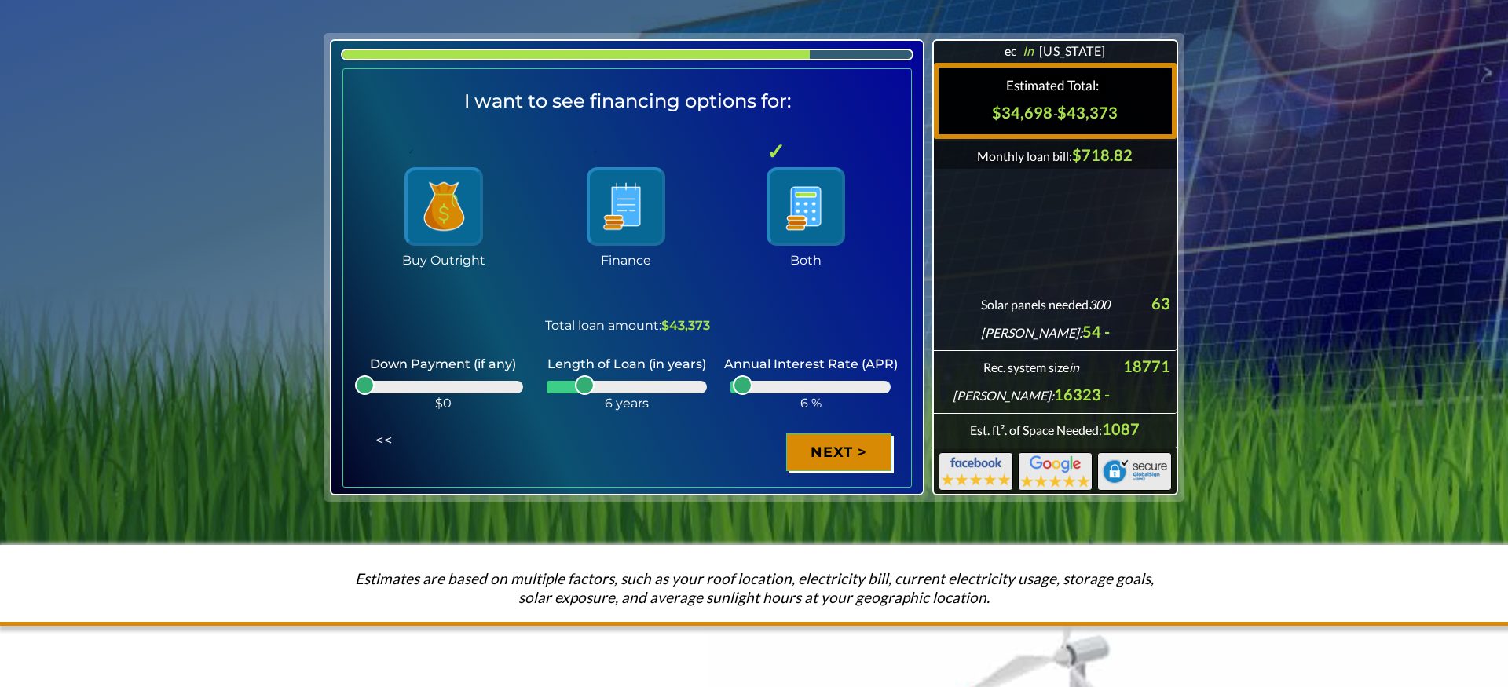
drag, startPoint x: 368, startPoint y: 386, endPoint x: 360, endPoint y: 397, distance: 13.1
click at [360, 395] on div "0 $0" at bounding box center [443, 393] width 176 height 33
click at [382, 438] on div "<<" at bounding box center [384, 441] width 66 height 38
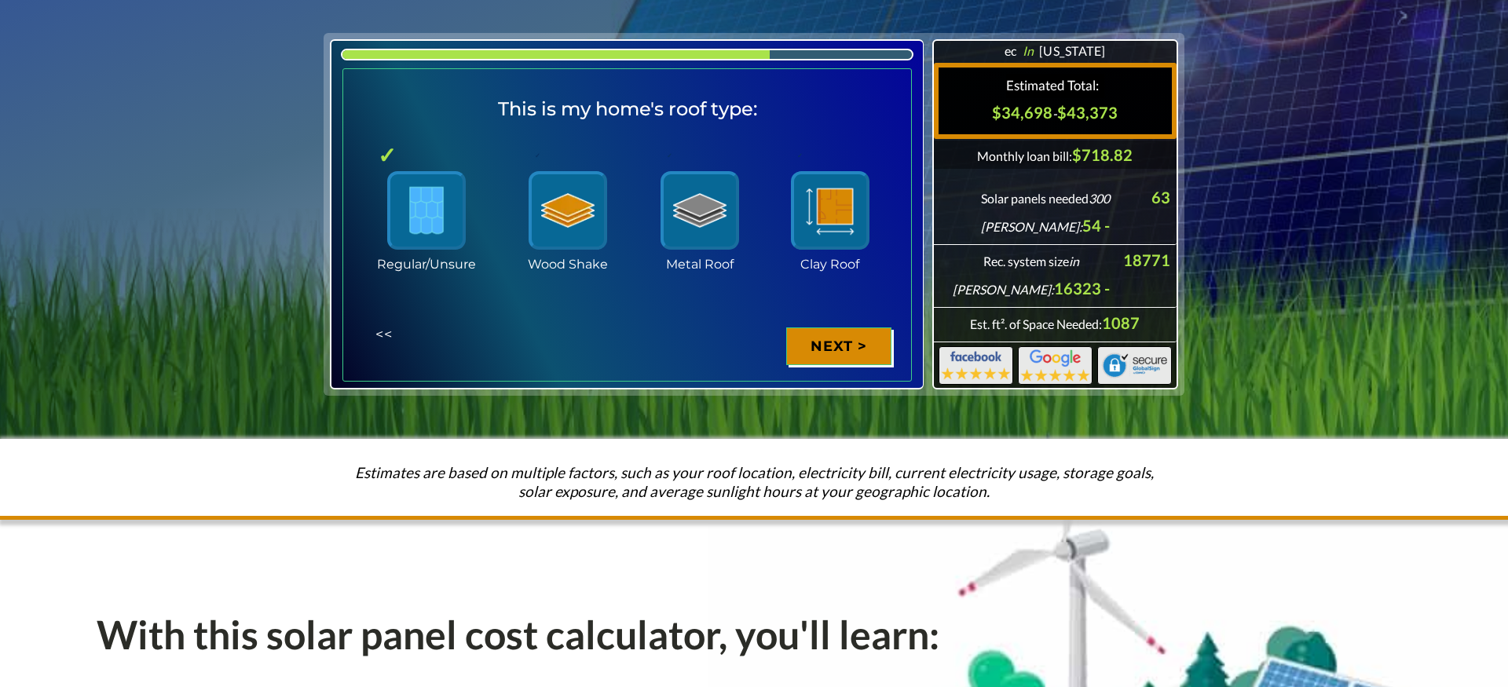
click at [376, 319] on div "<<" at bounding box center [384, 335] width 66 height 38
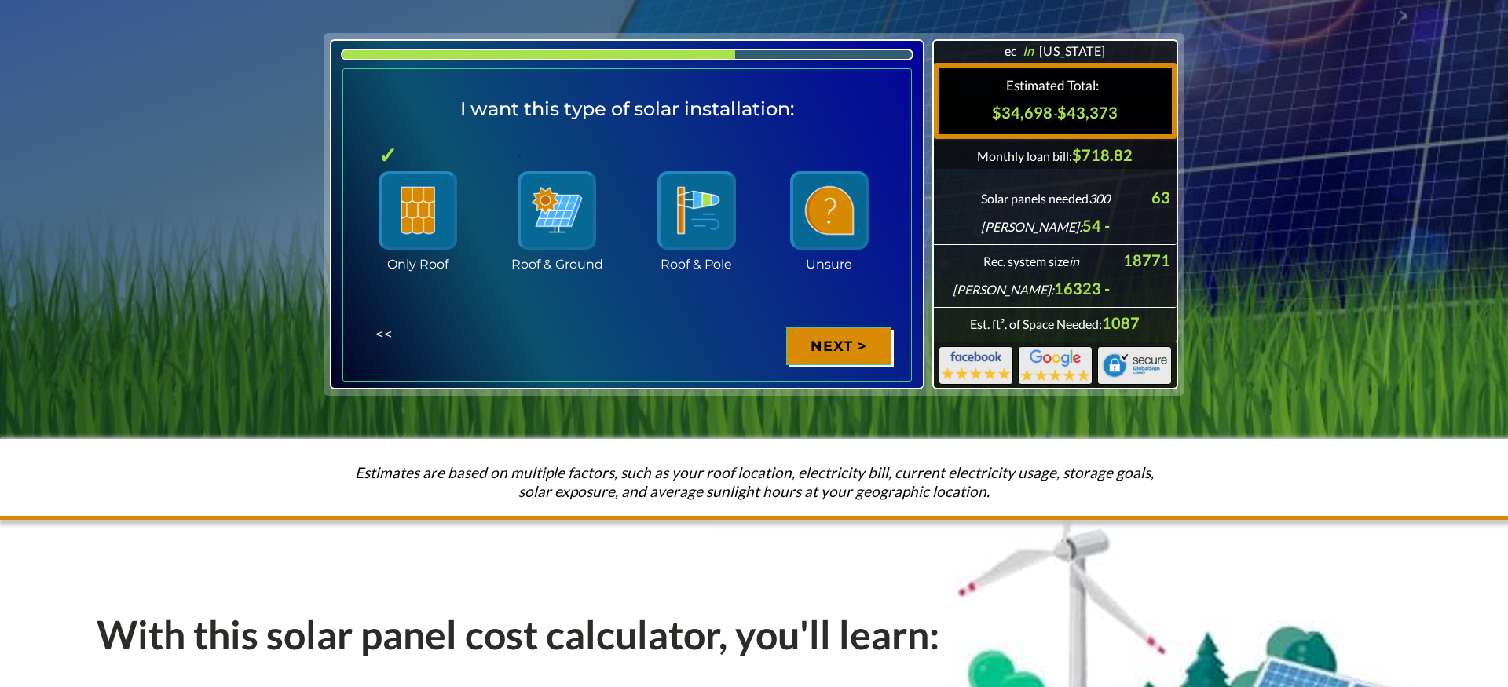
click at [378, 335] on div "<<" at bounding box center [384, 335] width 66 height 38
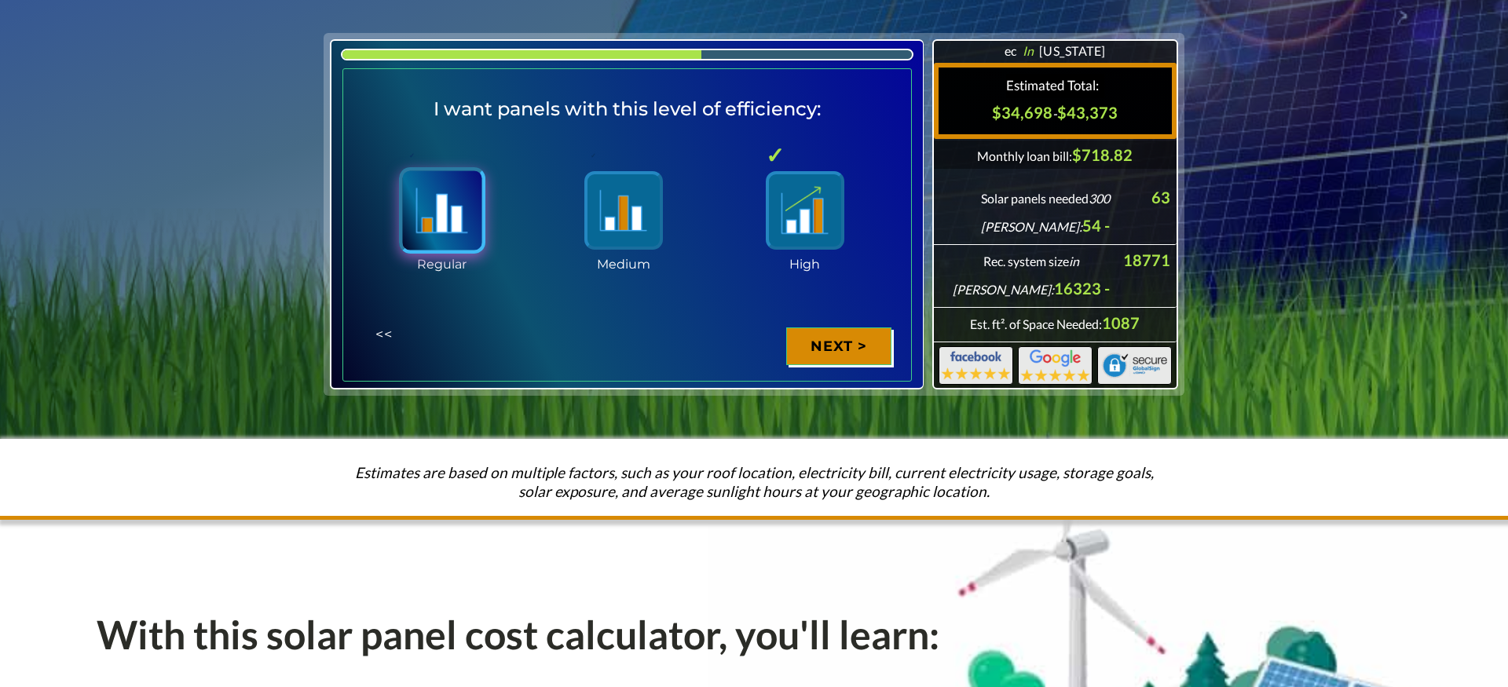
click at [440, 226] on img at bounding box center [442, 210] width 86 height 86
click at [0, 0] on input "Regular" at bounding box center [0, 0] width 0 height 0
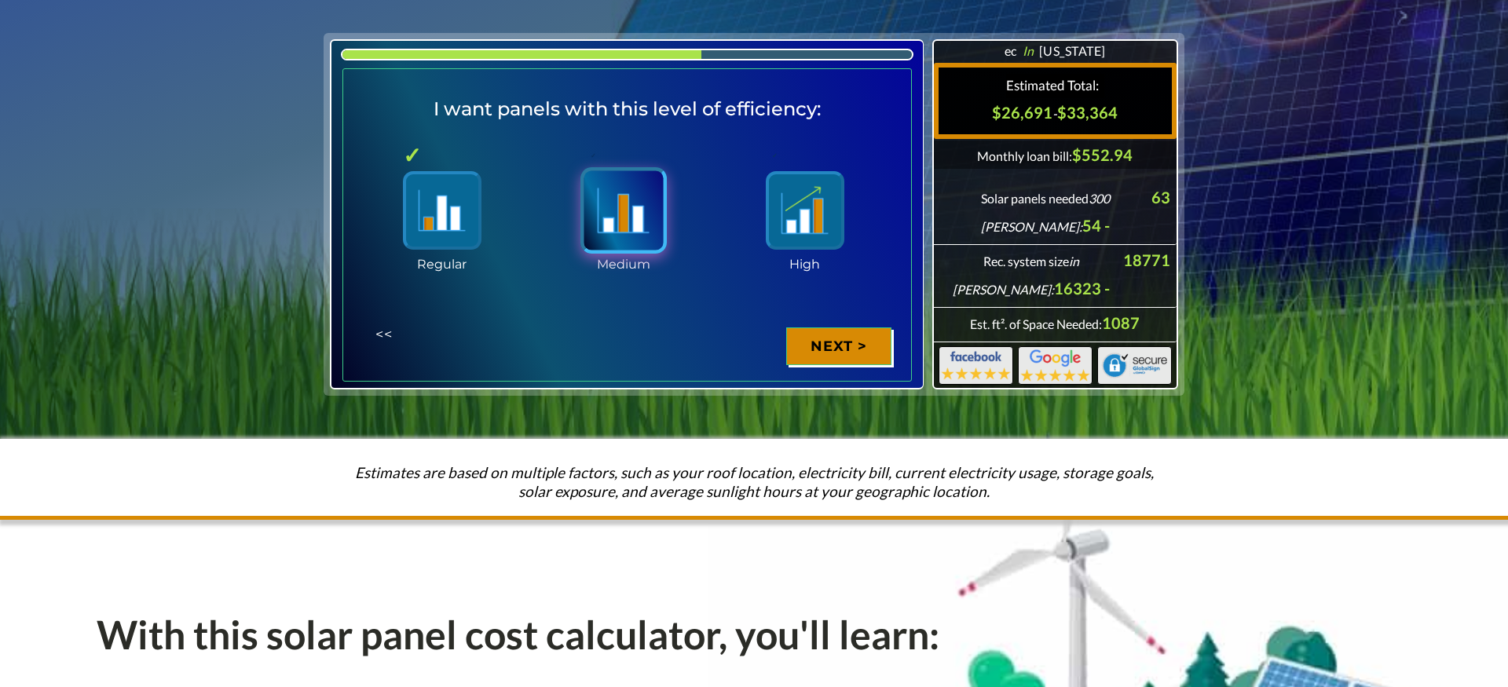
click at [651, 197] on img at bounding box center [623, 210] width 86 height 86
click at [0, 0] on input "Medium" at bounding box center [0, 0] width 0 height 0
click at [818, 357] on div "Next >" at bounding box center [838, 346] width 105 height 38
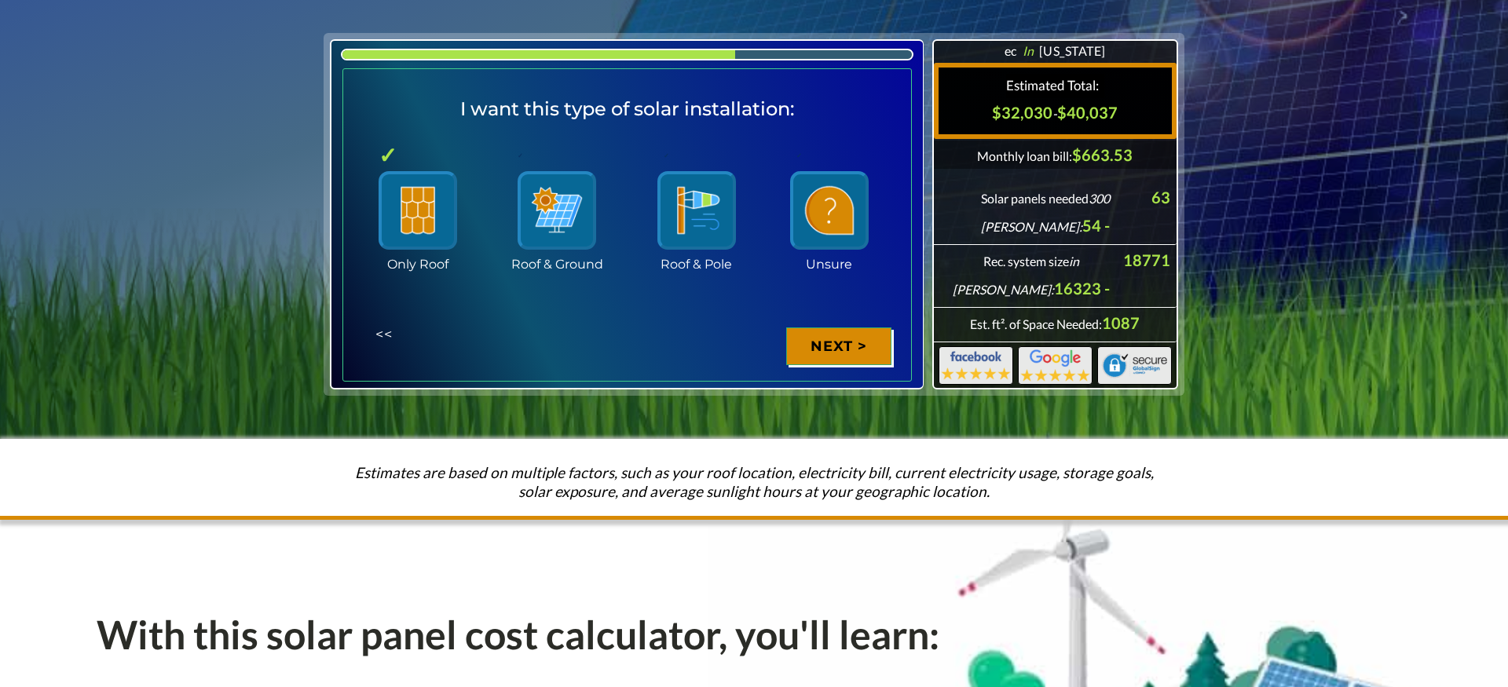
click at [818, 355] on div "Next >" at bounding box center [838, 346] width 105 height 38
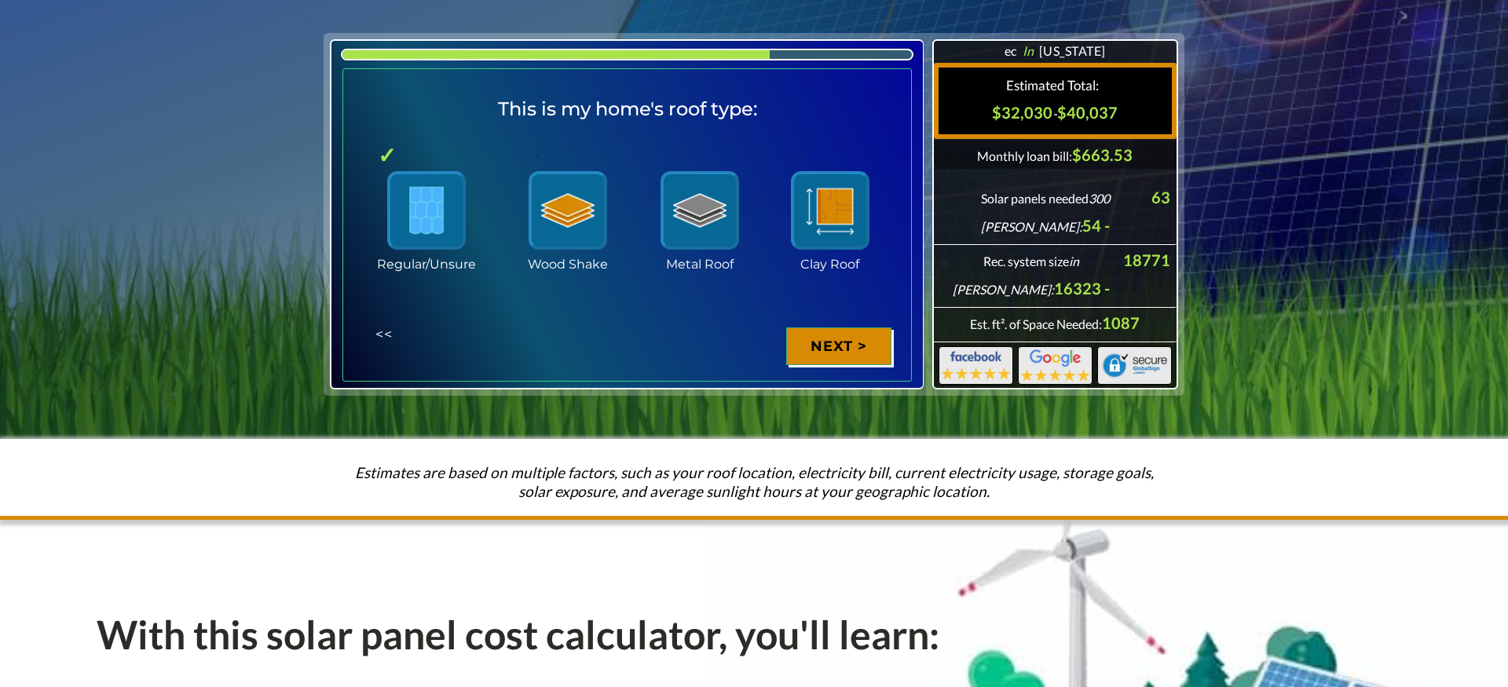
click at [821, 342] on div "Next >" at bounding box center [838, 346] width 105 height 38
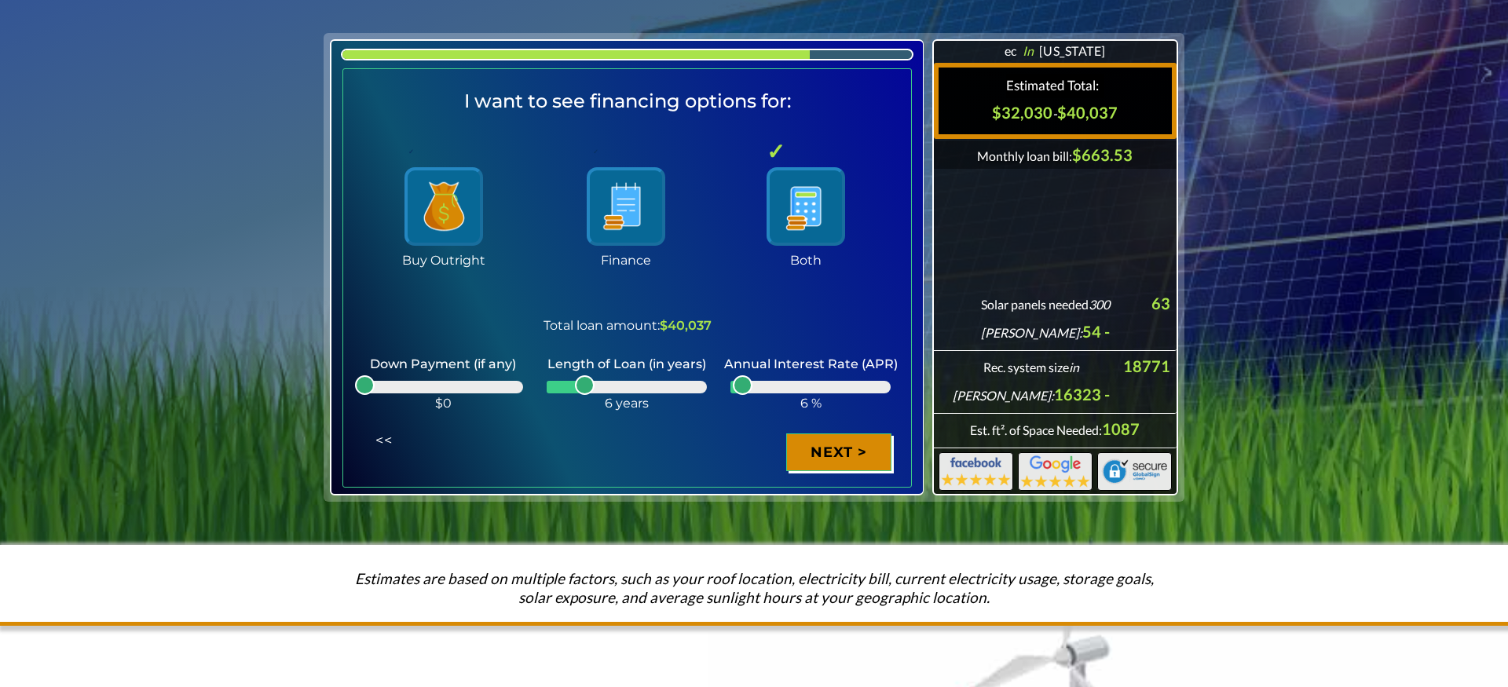
drag, startPoint x: 361, startPoint y: 385, endPoint x: 327, endPoint y: 397, distance: 36.8
click at [327, 397] on div "Page 1 of 16 Maryland My home is in this state: * Choose State Below Alabama Al…" at bounding box center [754, 267] width 861 height 468
click at [374, 441] on div "<<" at bounding box center [384, 441] width 66 height 38
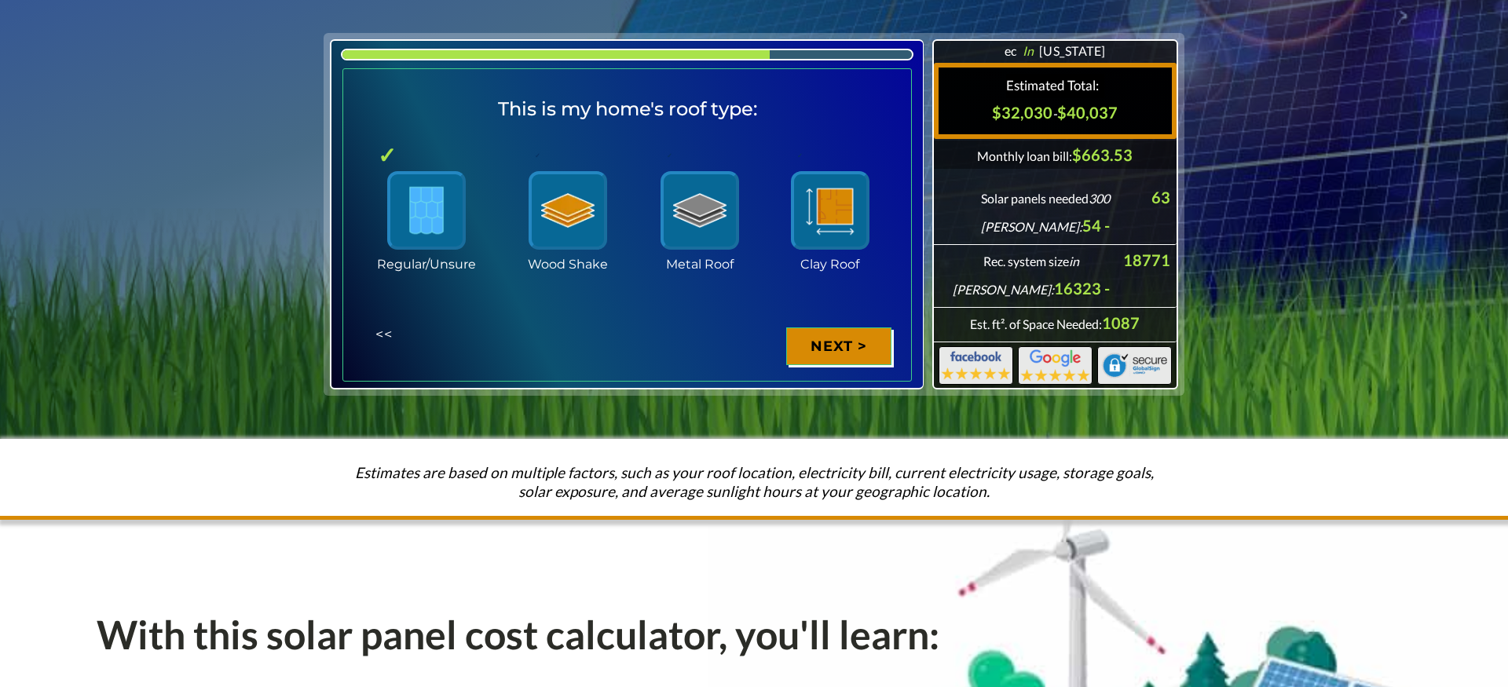
click at [389, 332] on div "<<" at bounding box center [384, 335] width 66 height 38
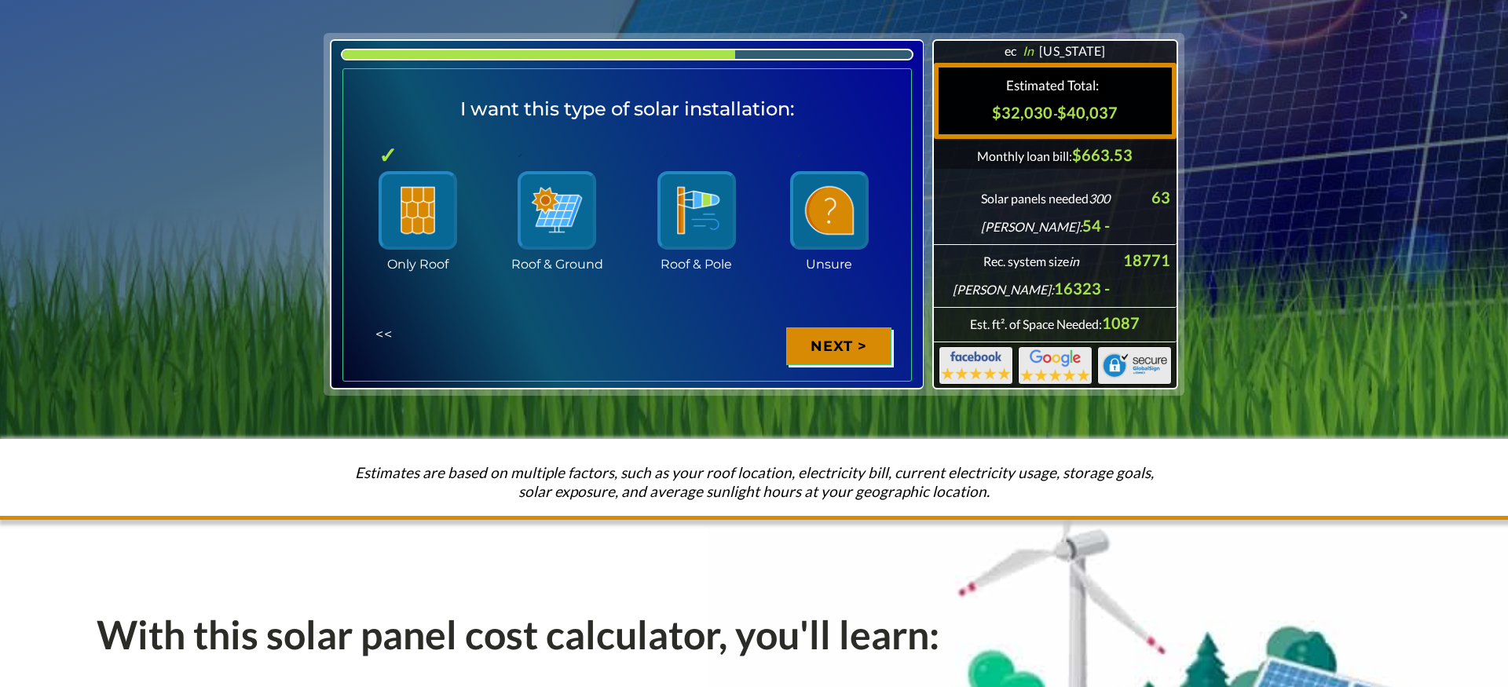
click at [389, 332] on div "<<" at bounding box center [384, 335] width 66 height 38
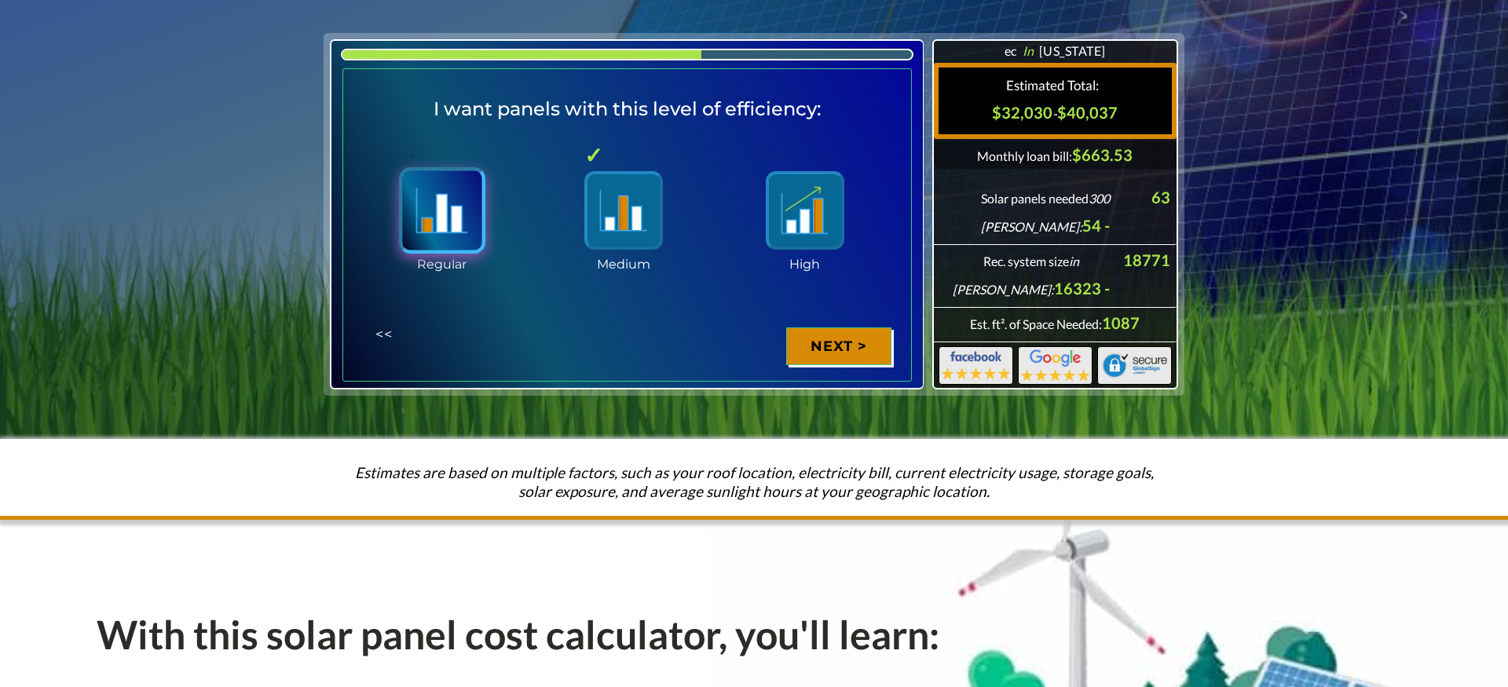
click at [436, 229] on img at bounding box center [442, 210] width 86 height 86
click at [0, 0] on input "Regular" at bounding box center [0, 0] width 0 height 0
click at [806, 353] on div "Next >" at bounding box center [838, 346] width 105 height 38
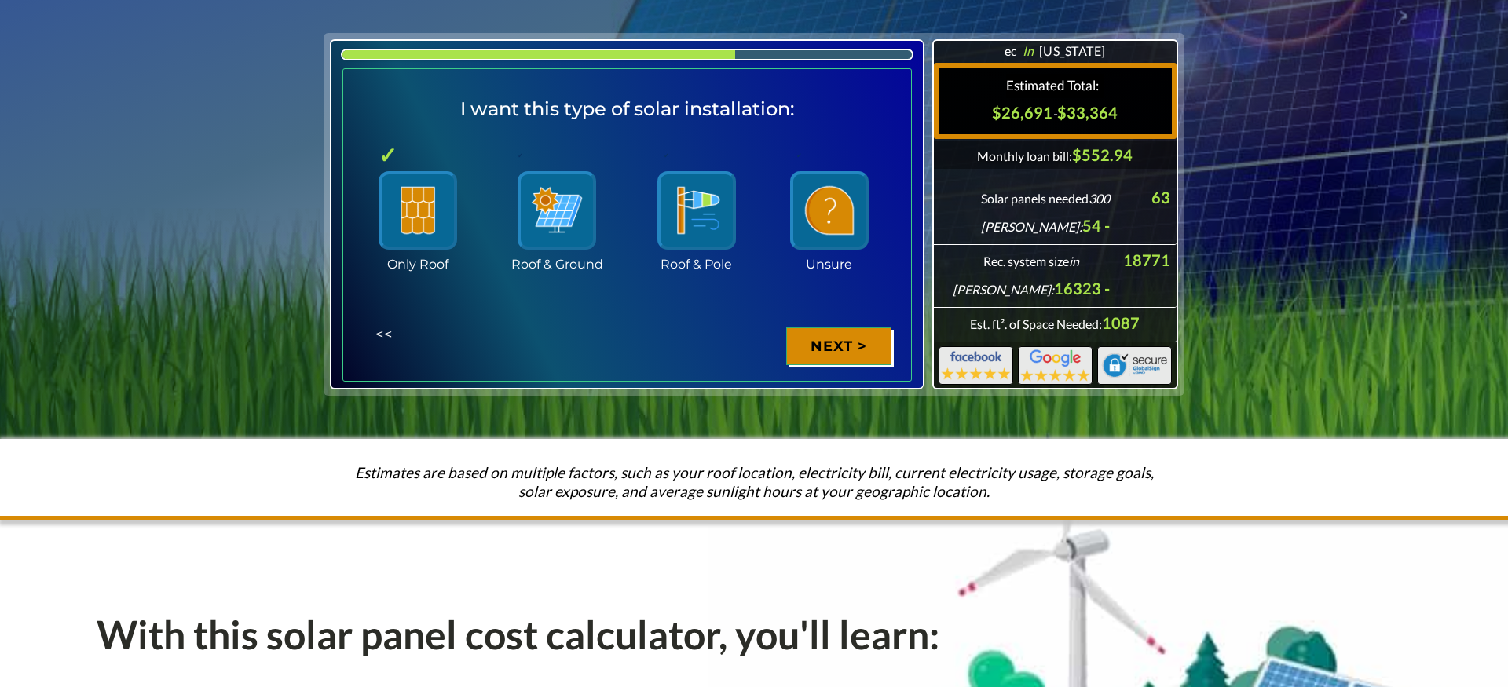
click at [832, 353] on div "Next >" at bounding box center [838, 346] width 105 height 38
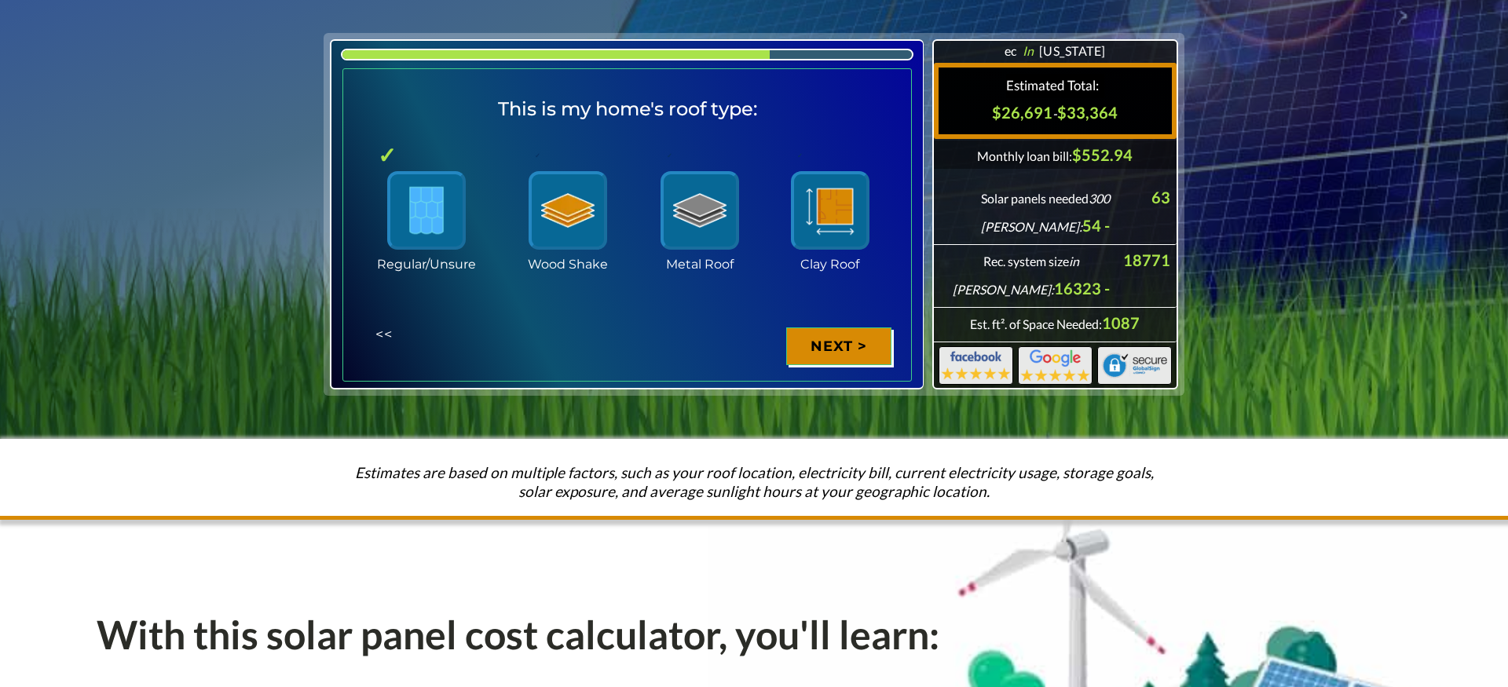
click at [832, 353] on div "Next >" at bounding box center [838, 346] width 105 height 38
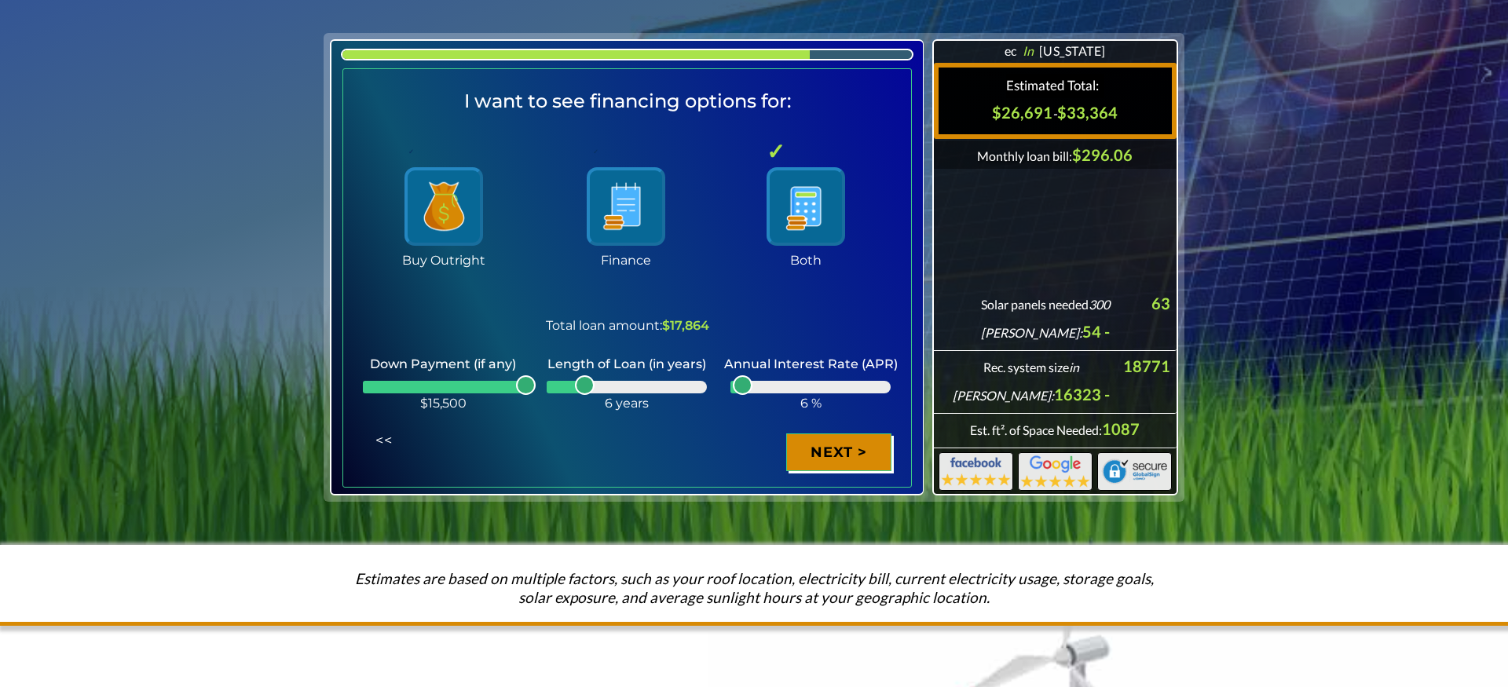
drag, startPoint x: 363, startPoint y: 383, endPoint x: 532, endPoint y: 393, distance: 169.9
click at [532, 393] on div "Down Payment (if any) 15,500 $15,500" at bounding box center [443, 381] width 184 height 66
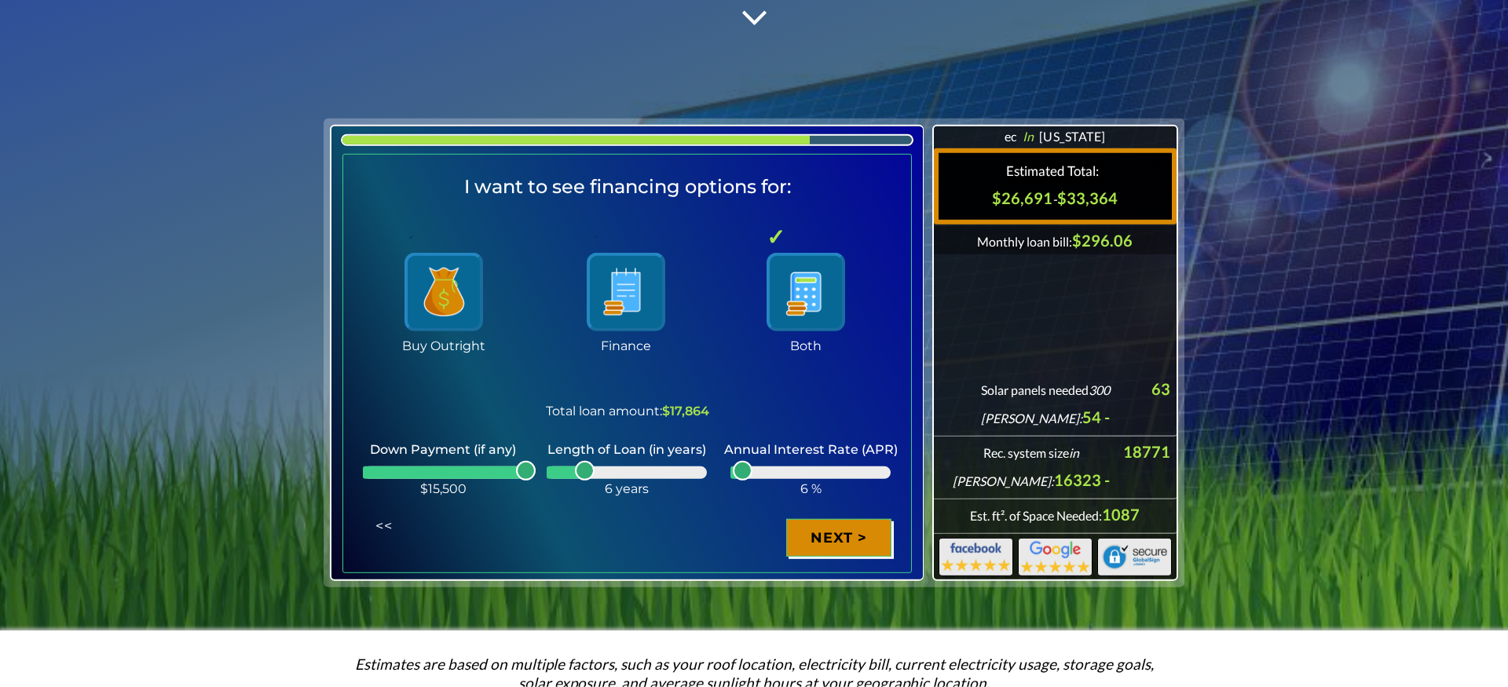
scroll to position [481, 0]
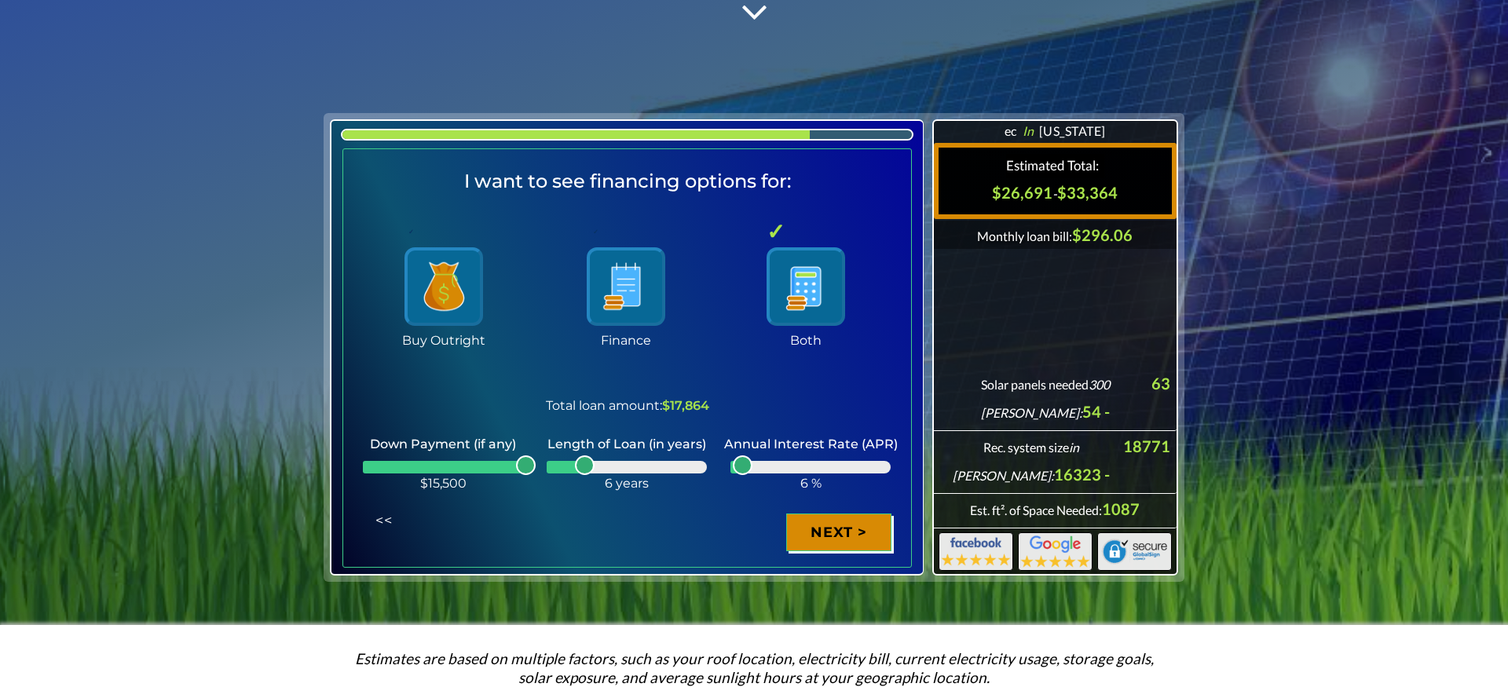
click at [383, 521] on div "<<" at bounding box center [384, 521] width 66 height 38
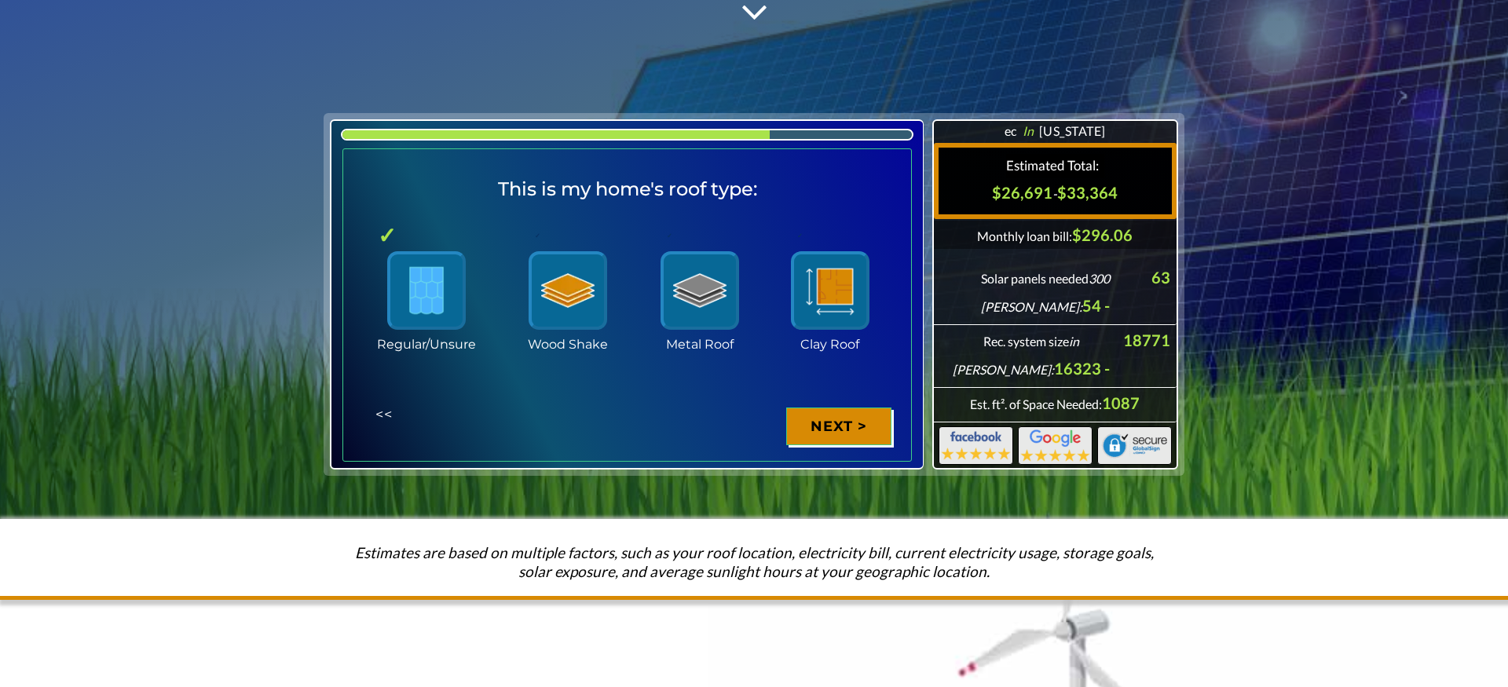
click at [399, 404] on div "<<" at bounding box center [384, 415] width 66 height 38
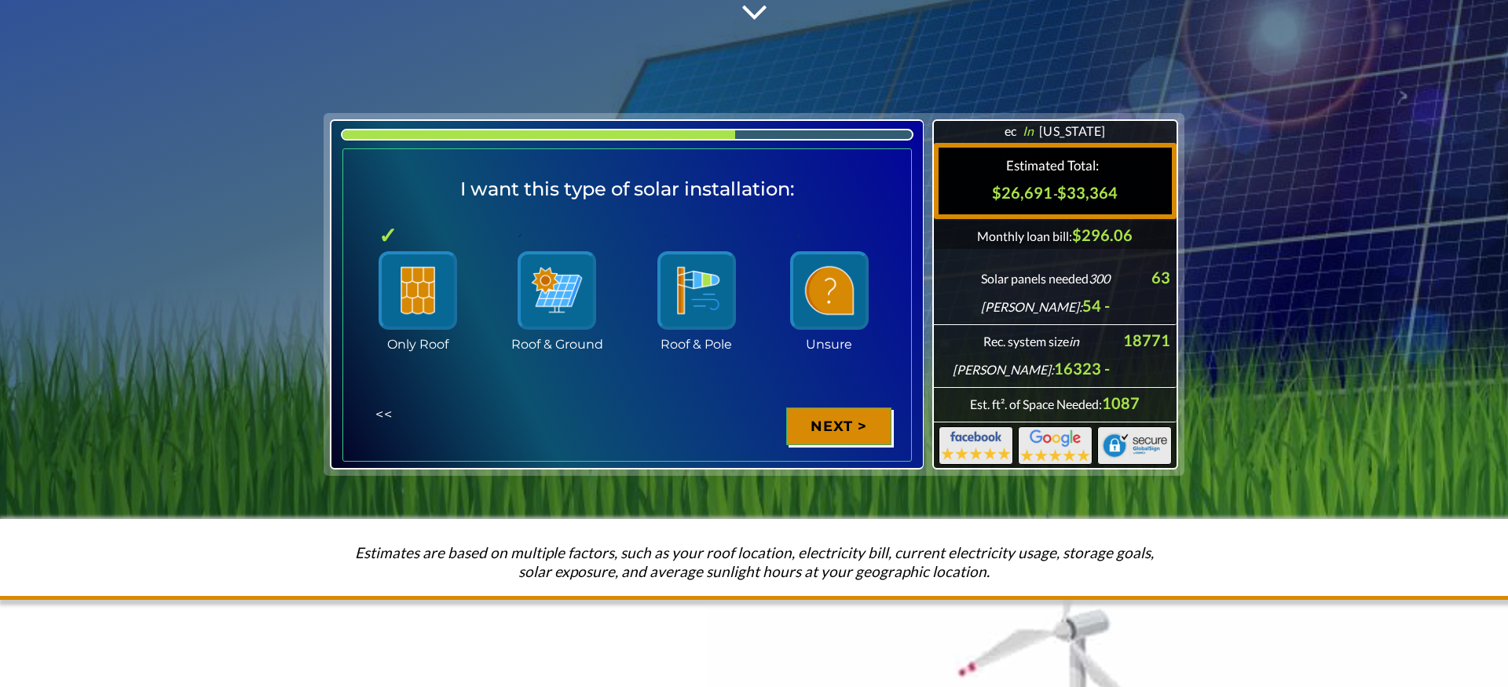
click at [847, 430] on div "Next >" at bounding box center [838, 427] width 105 height 38
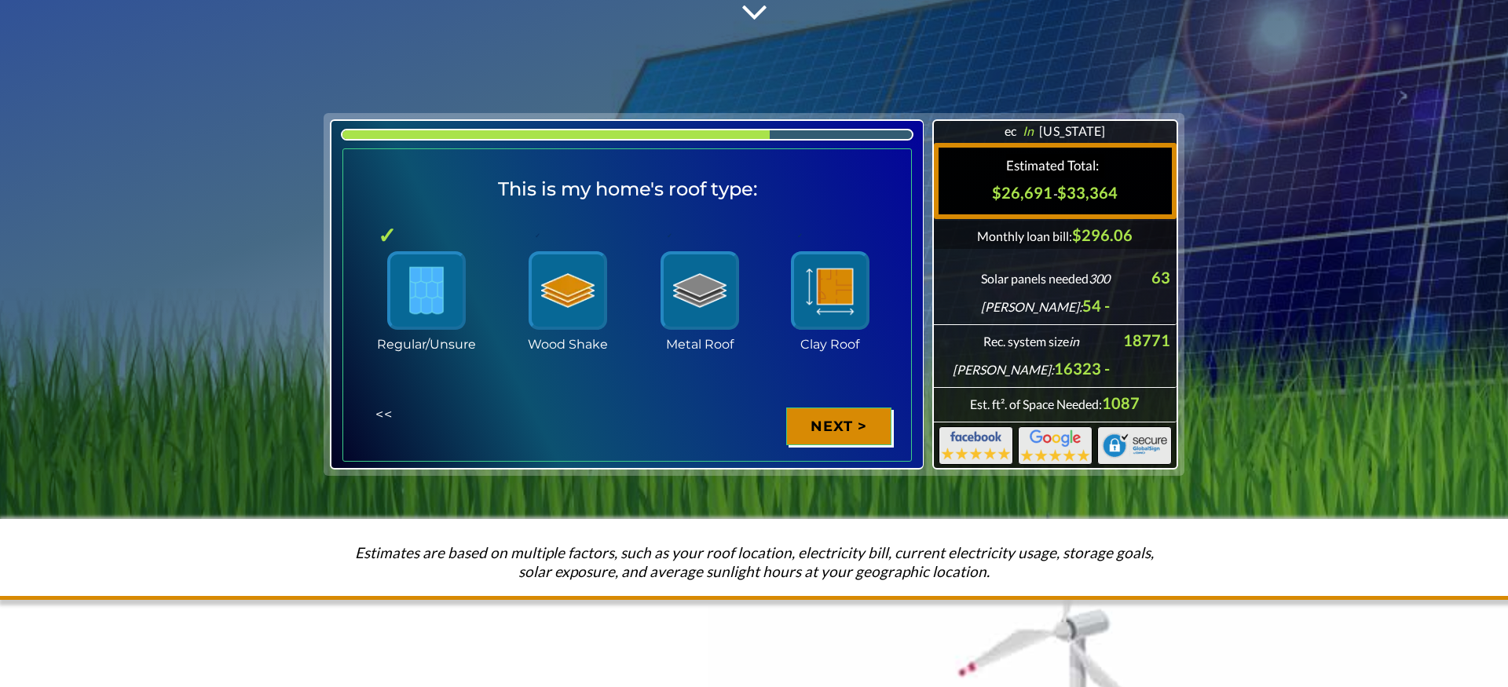
click at [847, 430] on div "Next >" at bounding box center [838, 427] width 105 height 38
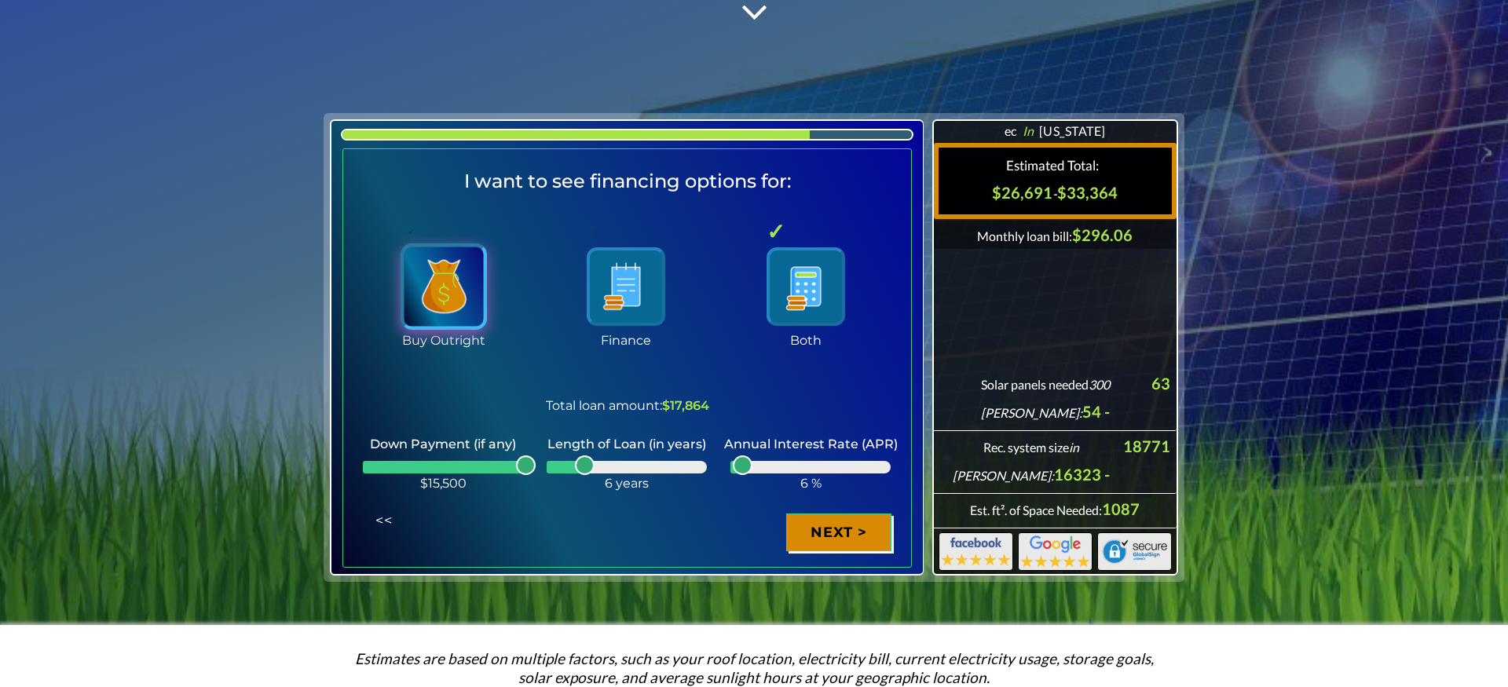
click at [426, 285] on img at bounding box center [443, 286] width 86 height 86
click at [0, 0] on input "Buy Outright" at bounding box center [0, 0] width 0 height 0
